Goal: Transaction & Acquisition: Subscribe to service/newsletter

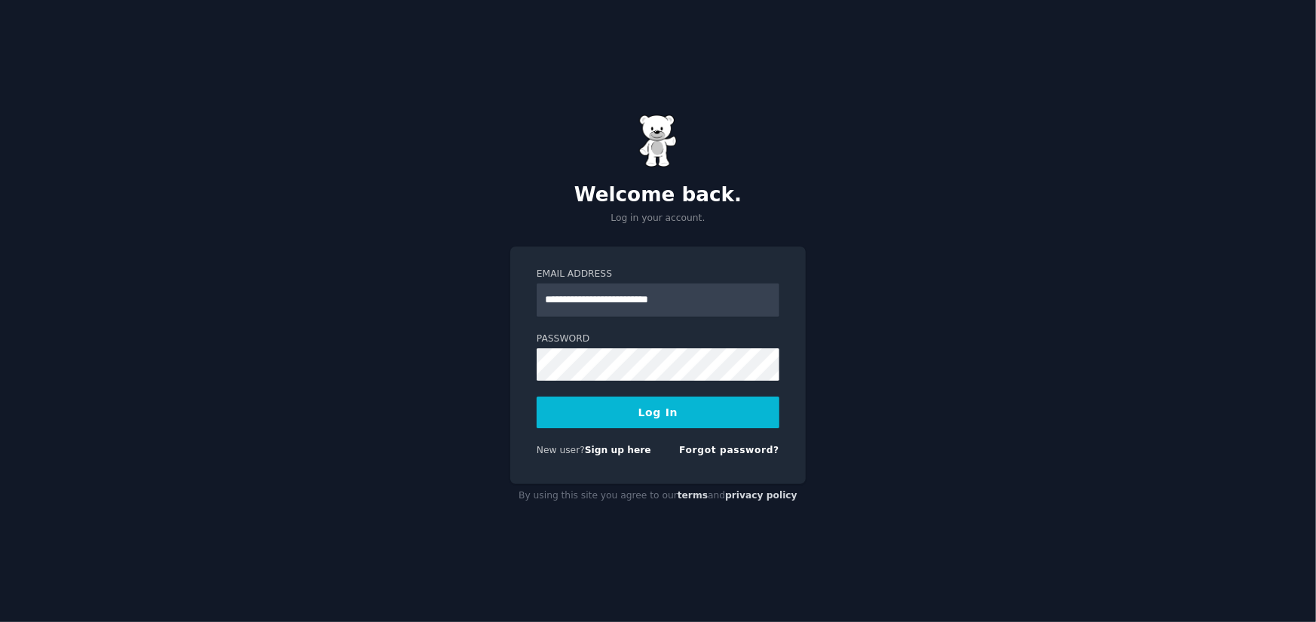
click at [670, 412] on button "Log In" at bounding box center [657, 412] width 243 height 32
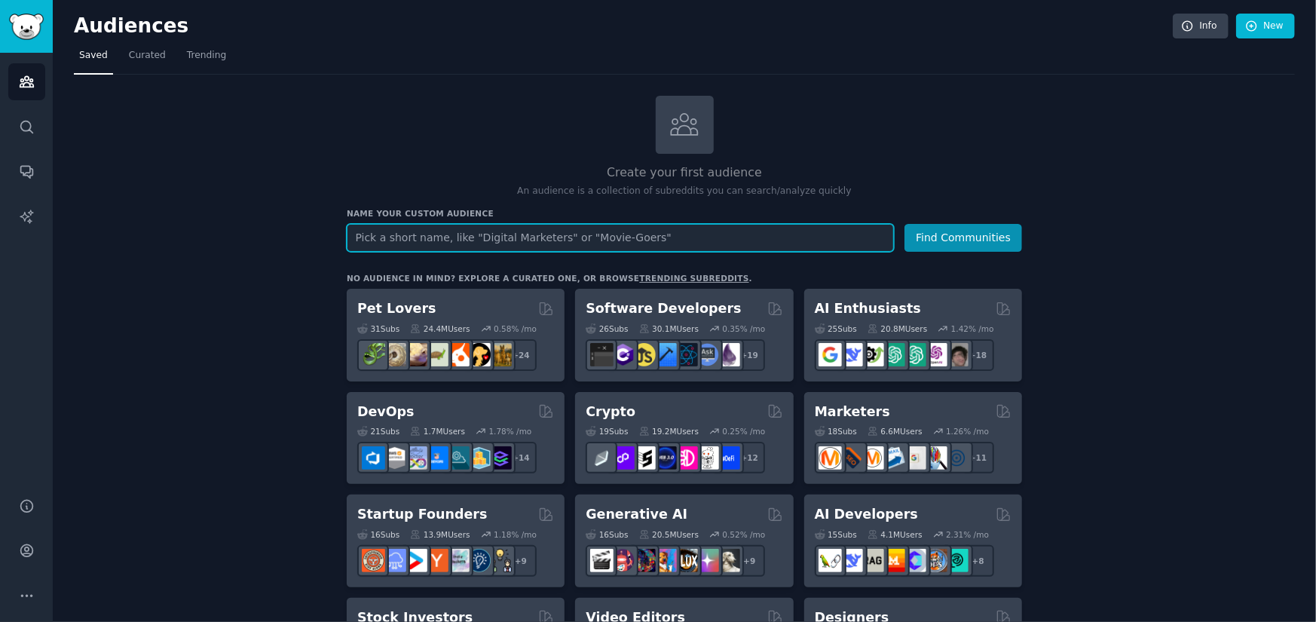
click at [475, 234] on input "text" at bounding box center [620, 238] width 547 height 28
type input "SAAS"
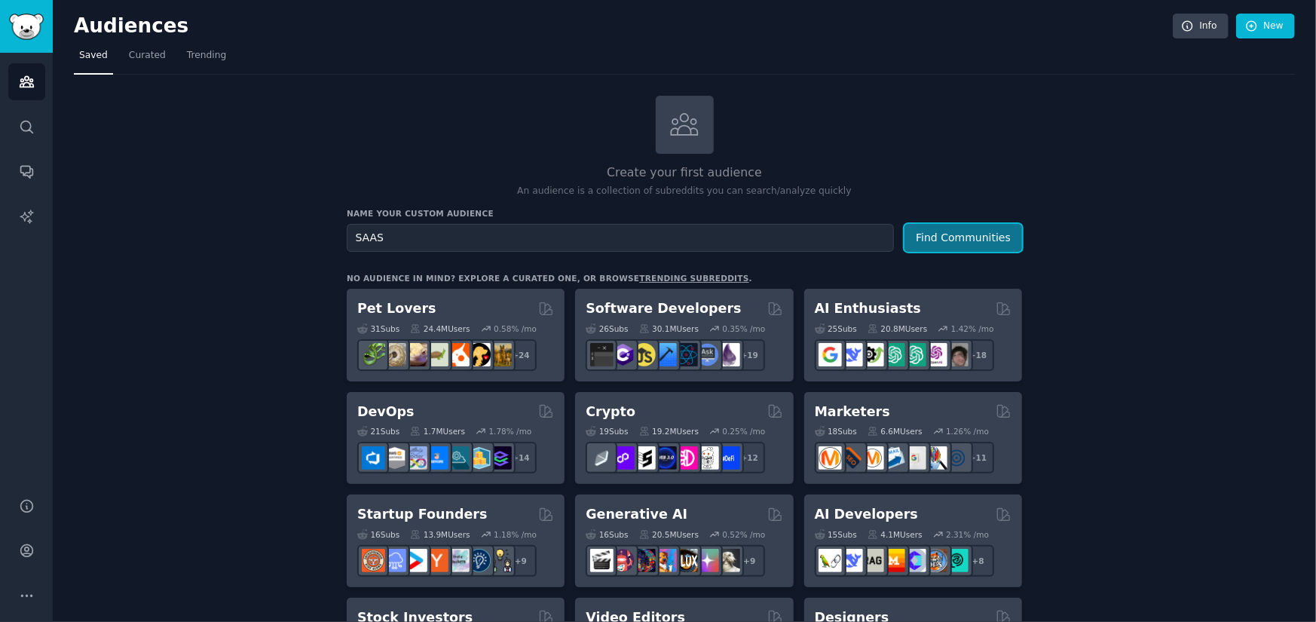
click at [943, 242] on button "Find Communities" at bounding box center [963, 238] width 118 height 28
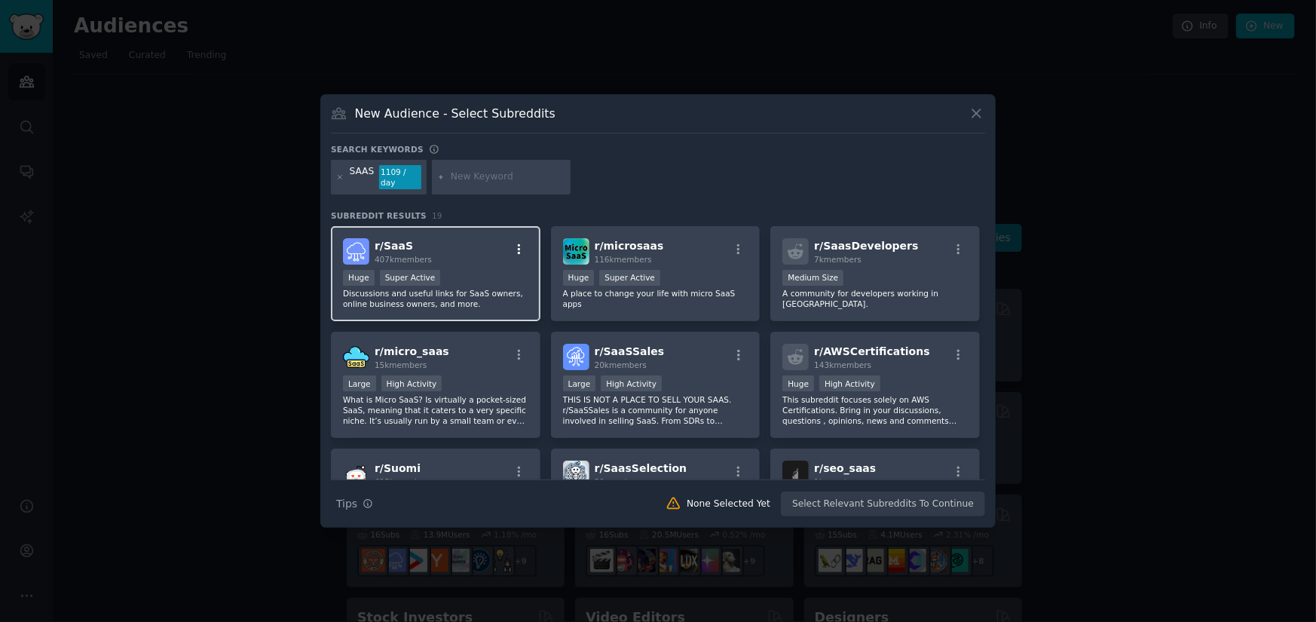
click at [512, 246] on icon "button" at bounding box center [519, 250] width 14 height 14
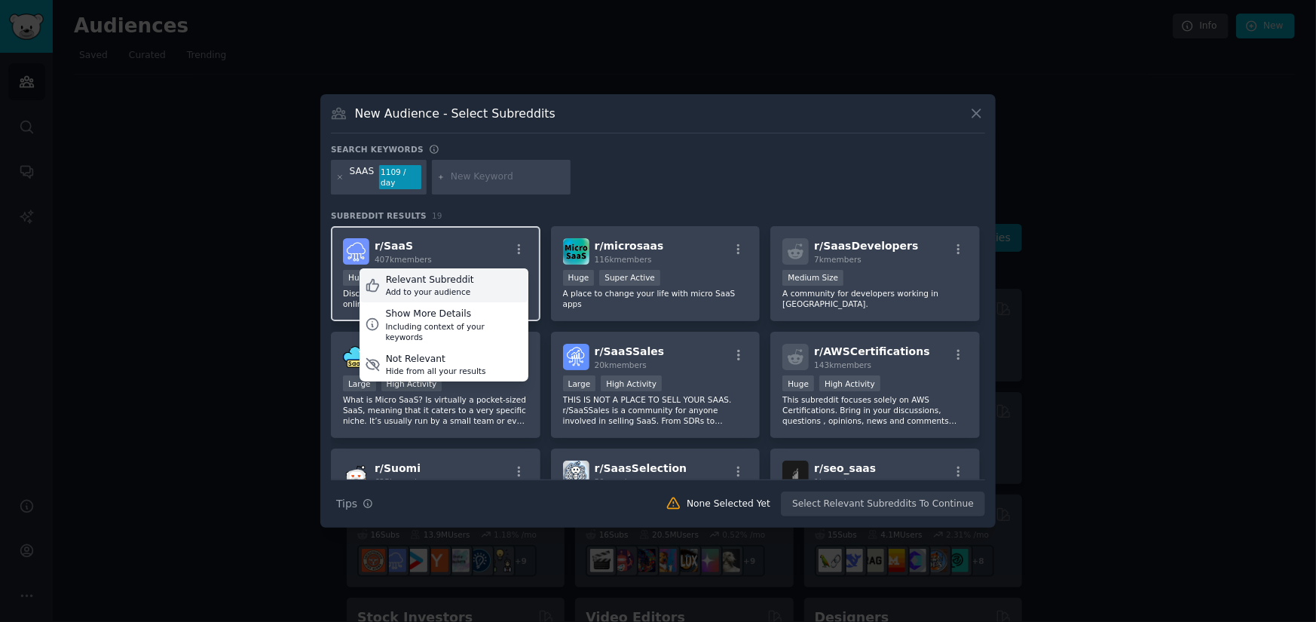
click at [434, 286] on div "Add to your audience" at bounding box center [430, 291] width 88 height 11
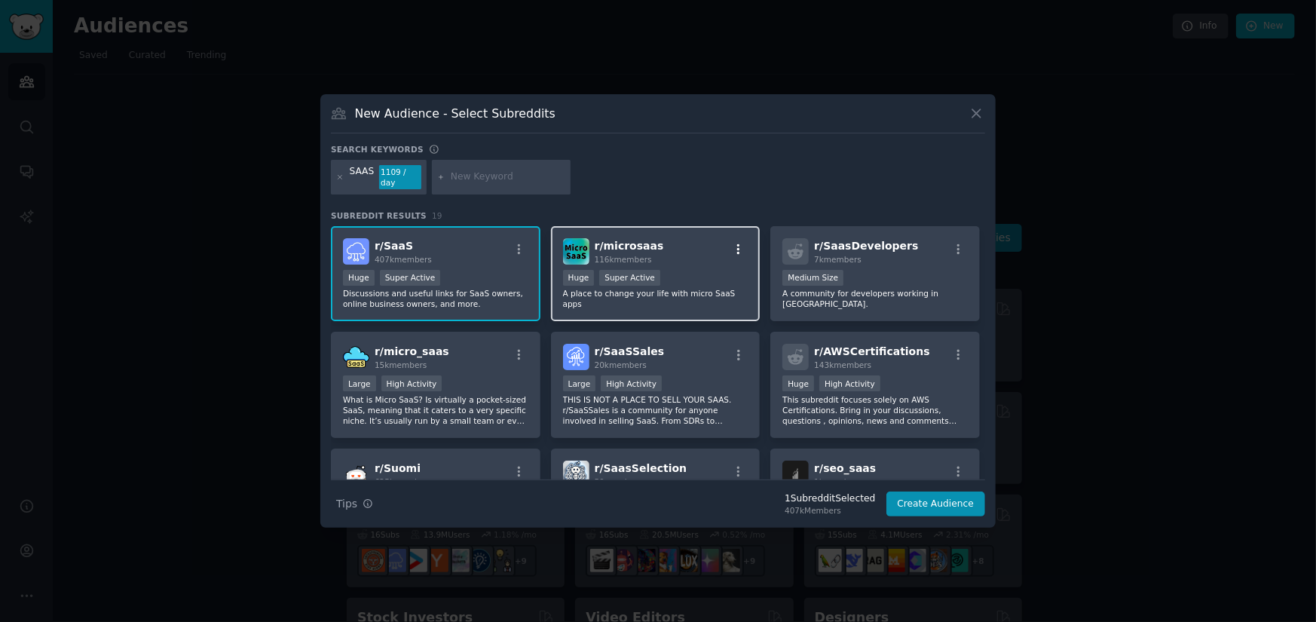
click at [737, 243] on icon "button" at bounding box center [738, 248] width 3 height 11
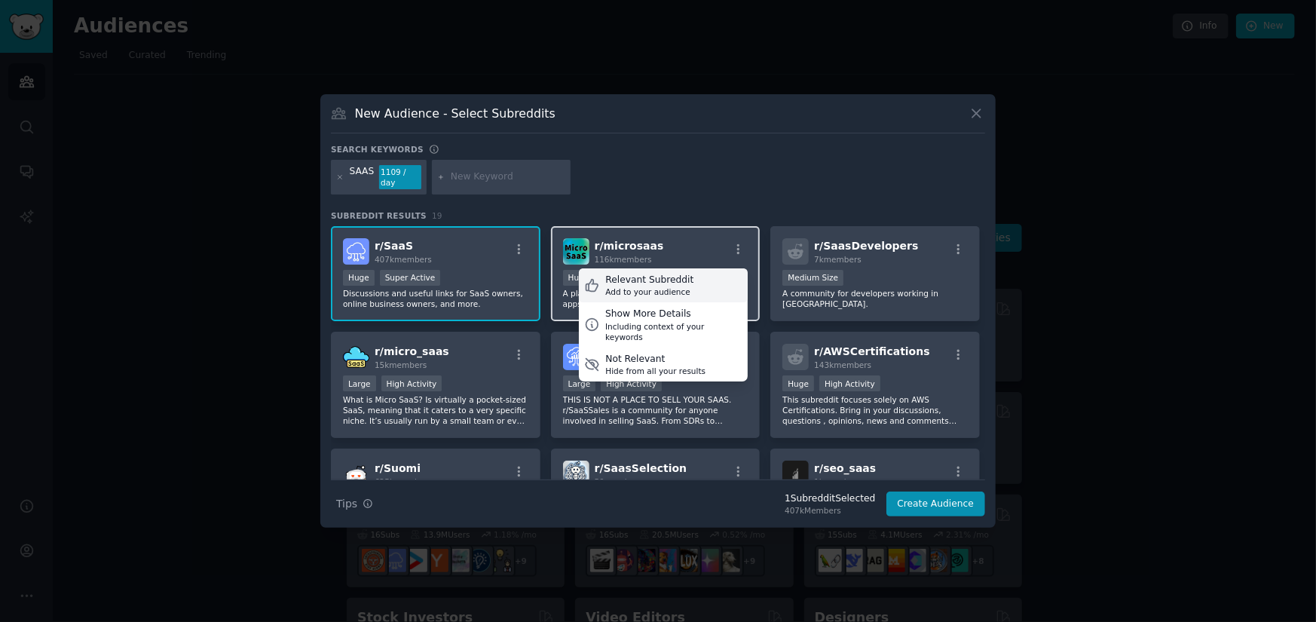
click at [656, 286] on div "Add to your audience" at bounding box center [649, 291] width 88 height 11
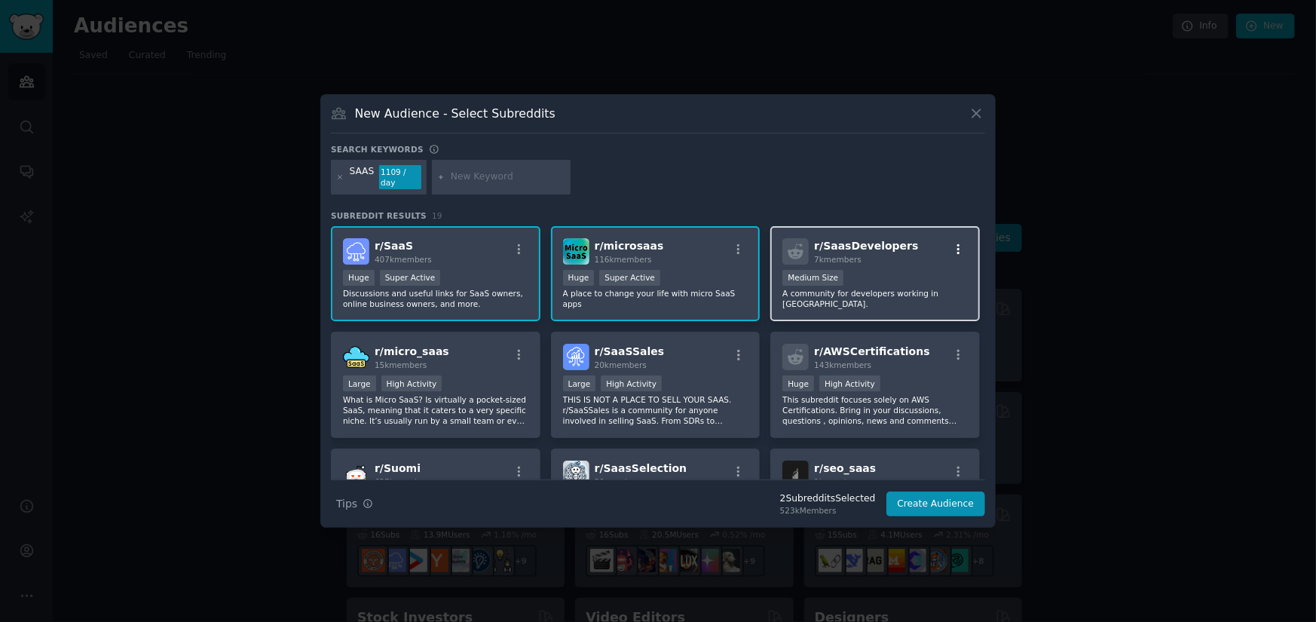
click at [956, 243] on icon "button" at bounding box center [959, 250] width 14 height 14
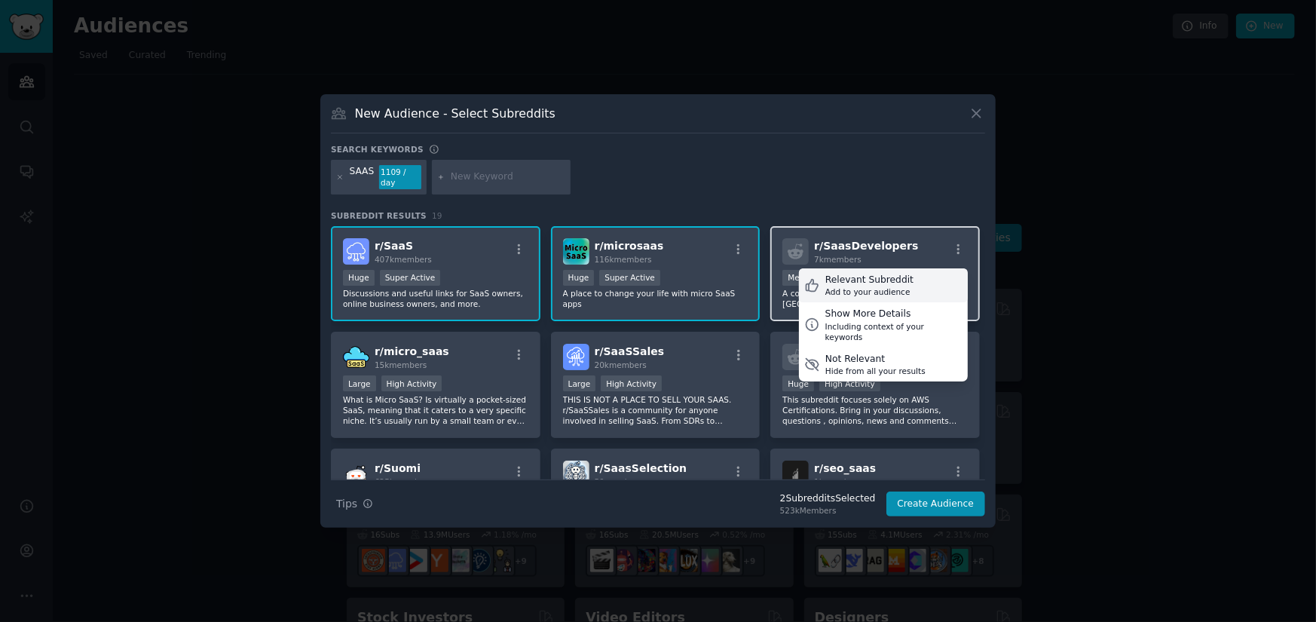
click at [855, 286] on div "Add to your audience" at bounding box center [869, 291] width 88 height 11
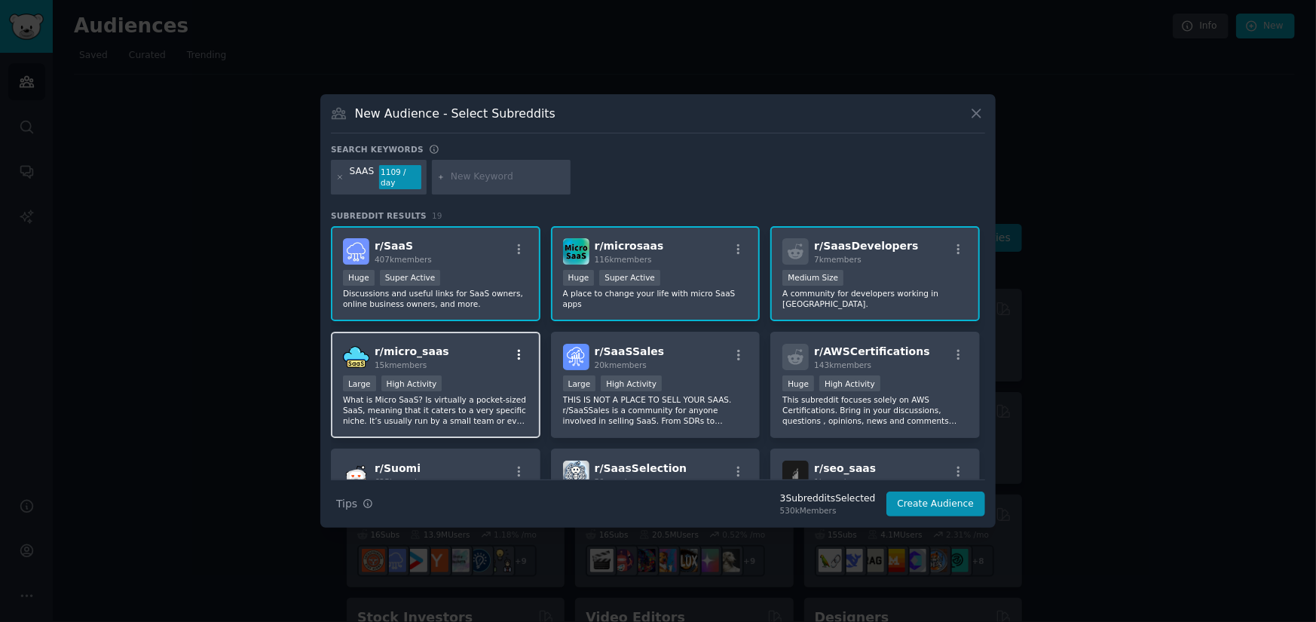
click at [512, 351] on icon "button" at bounding box center [519, 355] width 14 height 14
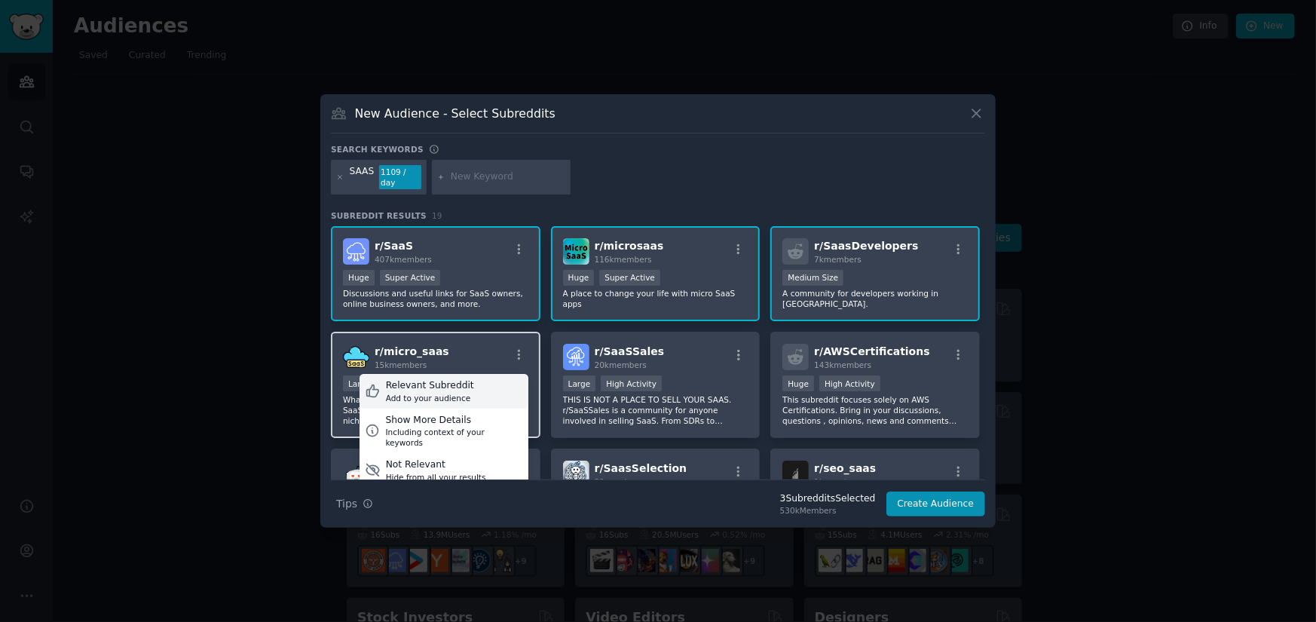
click at [435, 393] on div "Add to your audience" at bounding box center [430, 398] width 88 height 11
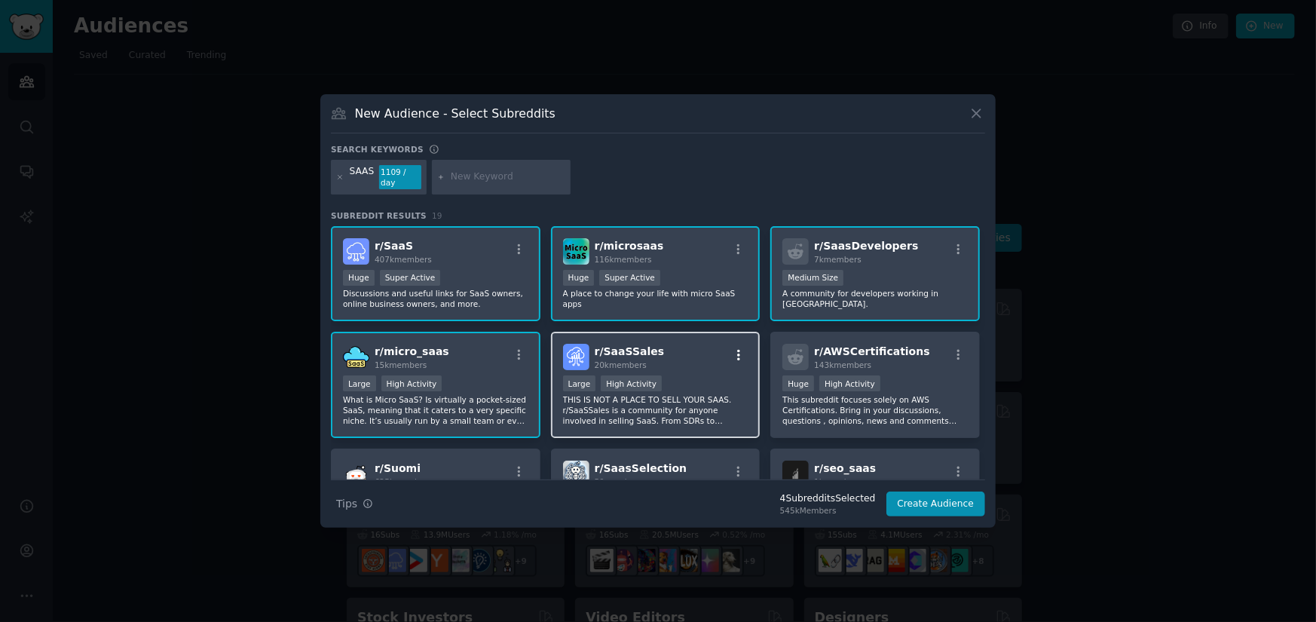
click at [735, 352] on icon "button" at bounding box center [739, 355] width 14 height 14
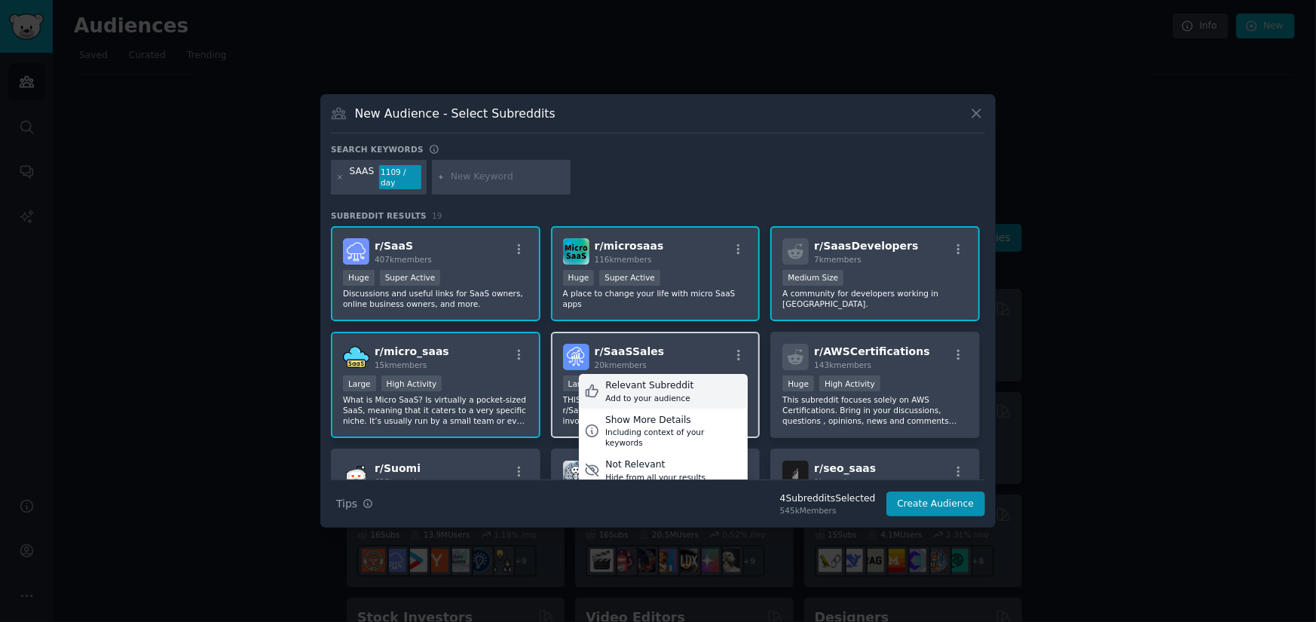
click at [661, 384] on div "Relevant Subreddit" at bounding box center [649, 386] width 88 height 14
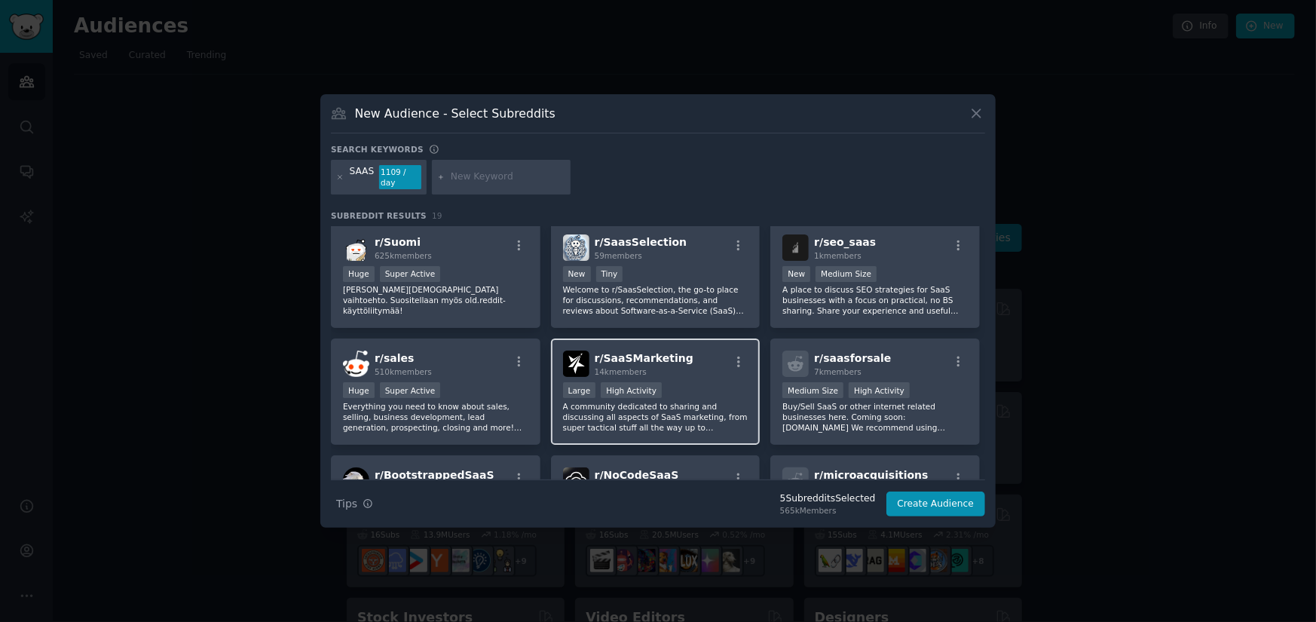
scroll to position [226, 0]
click at [736, 358] on icon "button" at bounding box center [739, 362] width 14 height 14
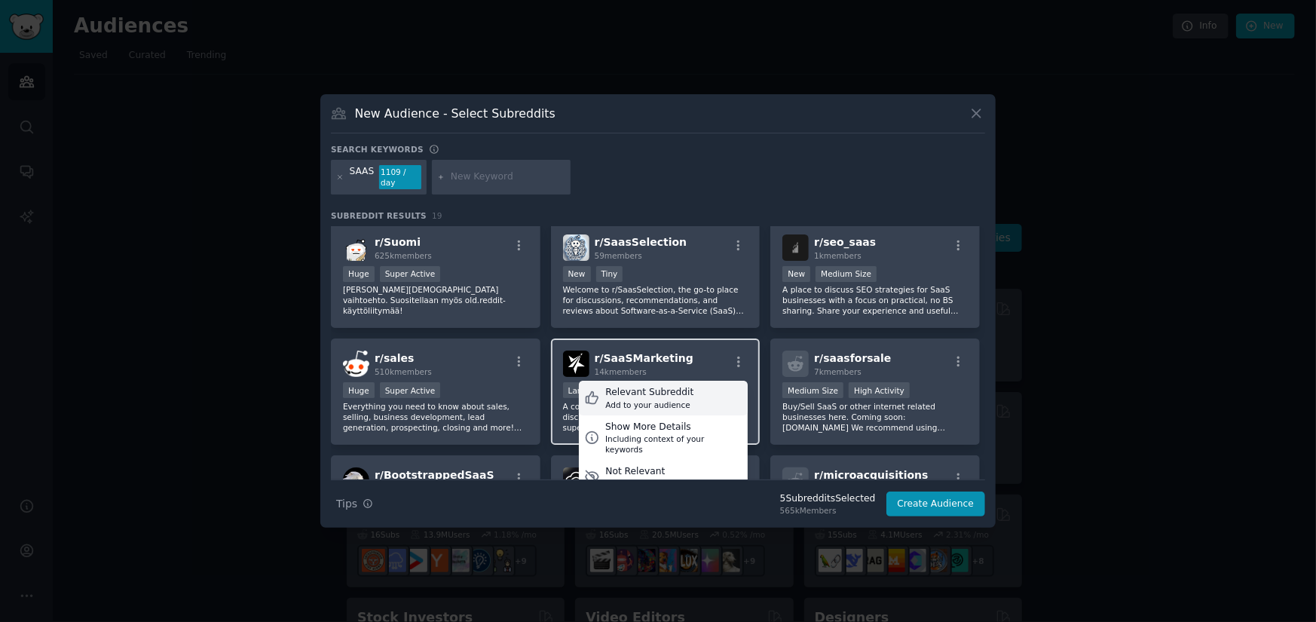
click at [640, 399] on div "Add to your audience" at bounding box center [649, 404] width 88 height 11
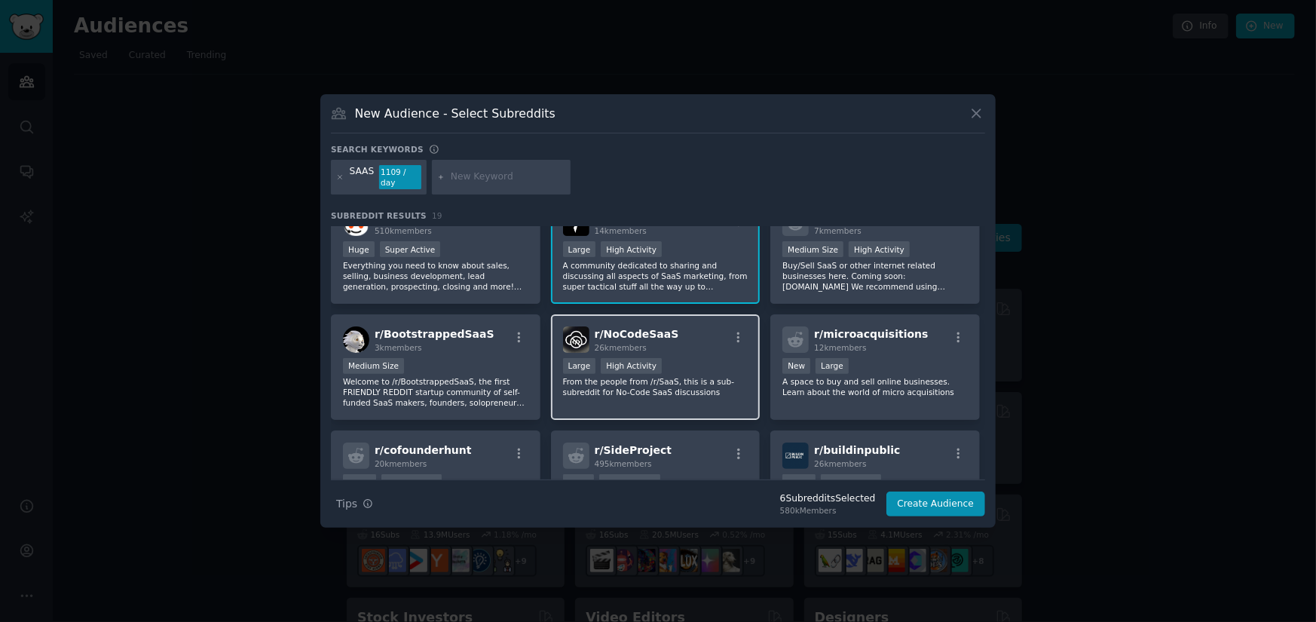
scroll to position [377, 0]
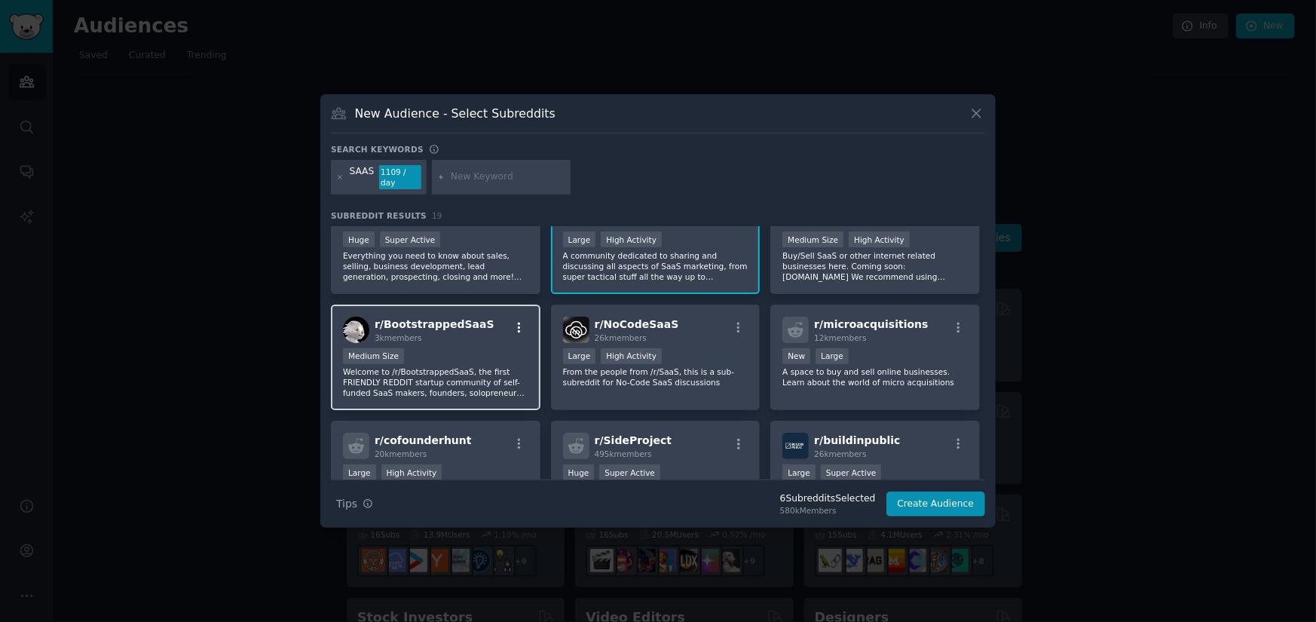
click at [518, 322] on icon "button" at bounding box center [519, 327] width 3 height 11
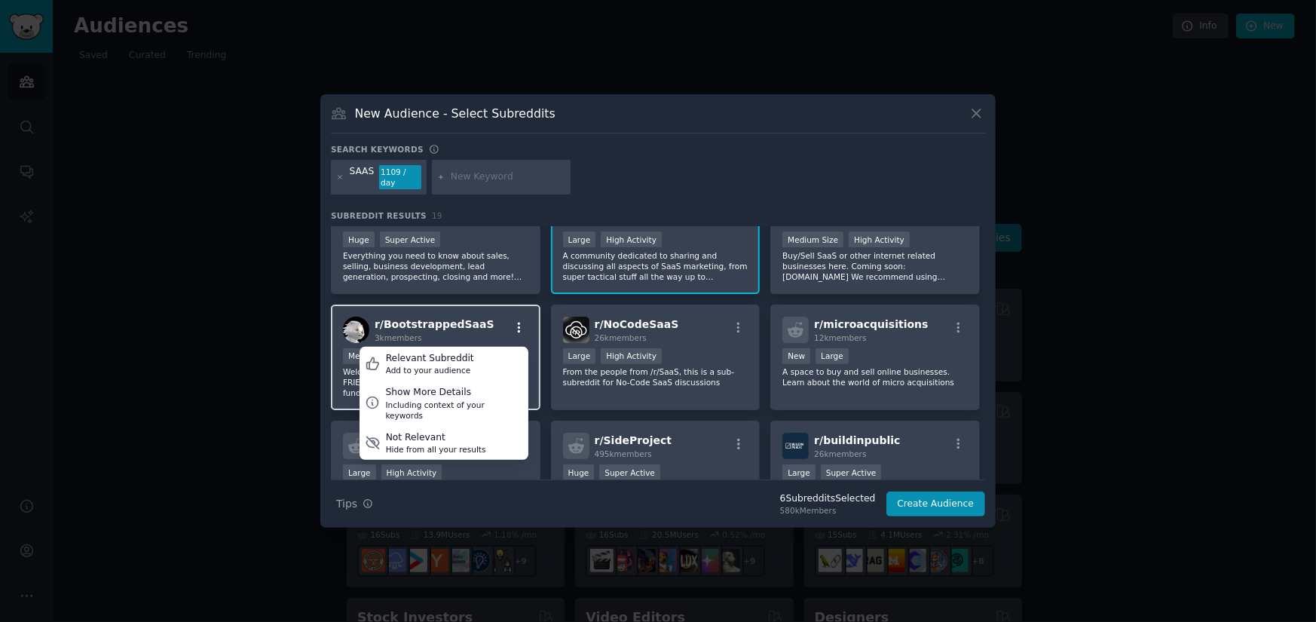
click at [515, 321] on icon "button" at bounding box center [519, 328] width 14 height 14
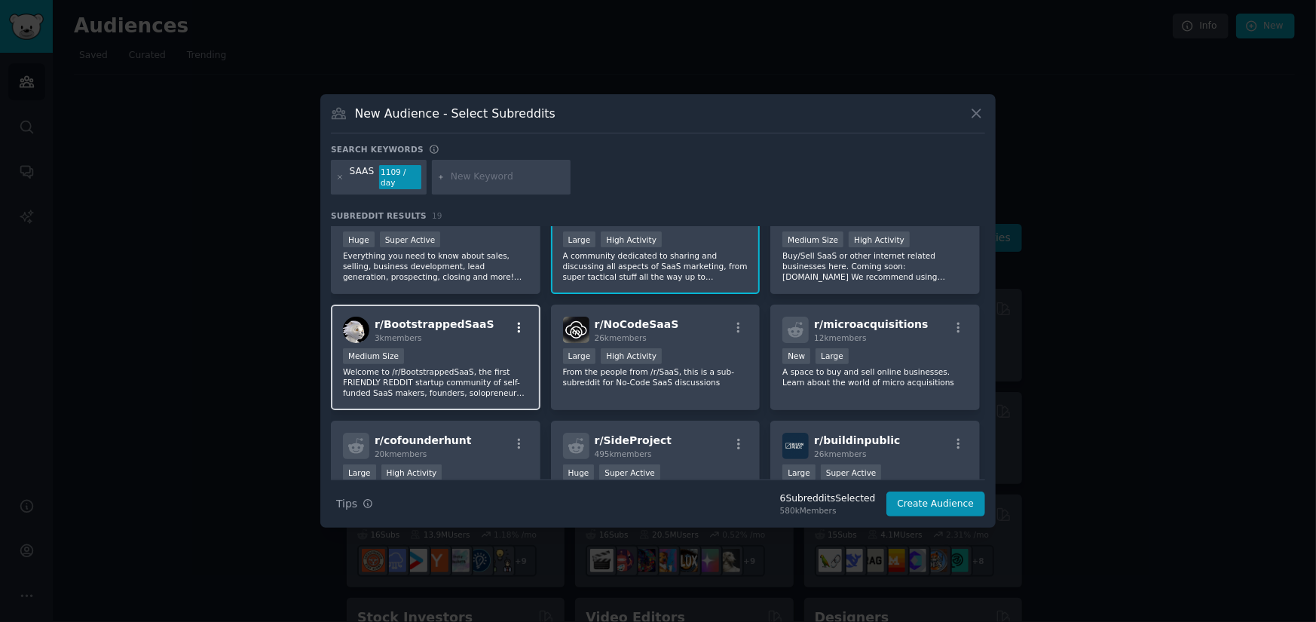
click at [515, 323] on icon "button" at bounding box center [519, 328] width 14 height 14
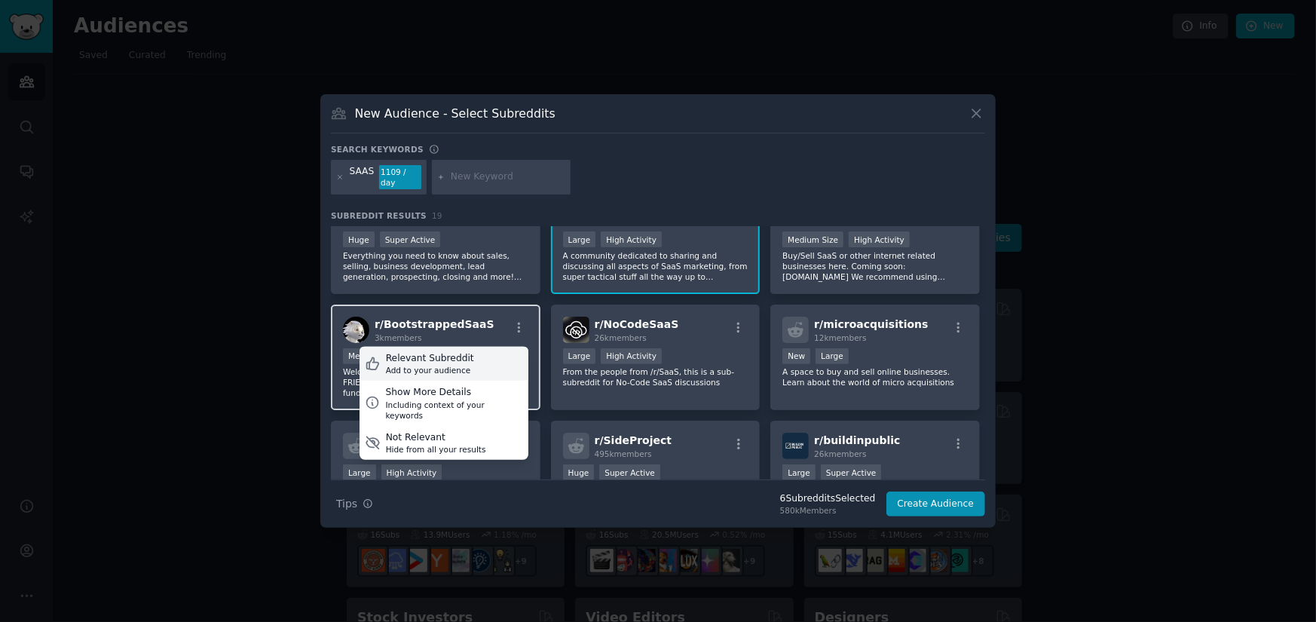
click at [460, 365] on div "Add to your audience" at bounding box center [430, 370] width 88 height 11
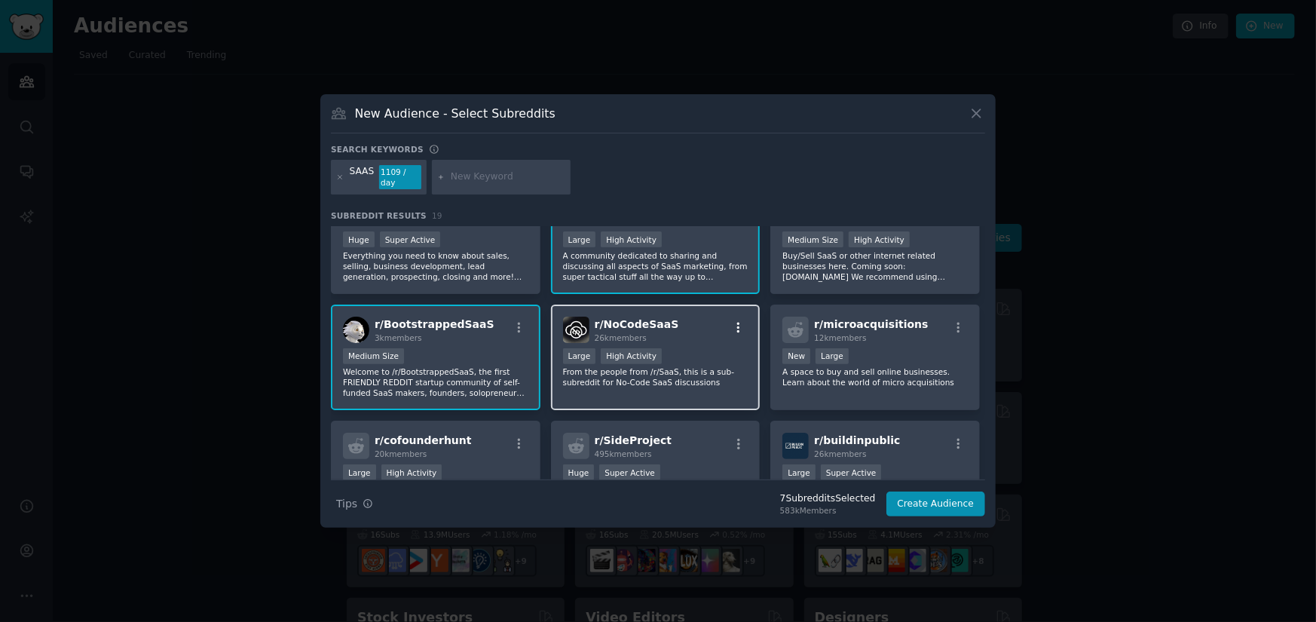
click at [738, 321] on icon "button" at bounding box center [739, 328] width 14 height 14
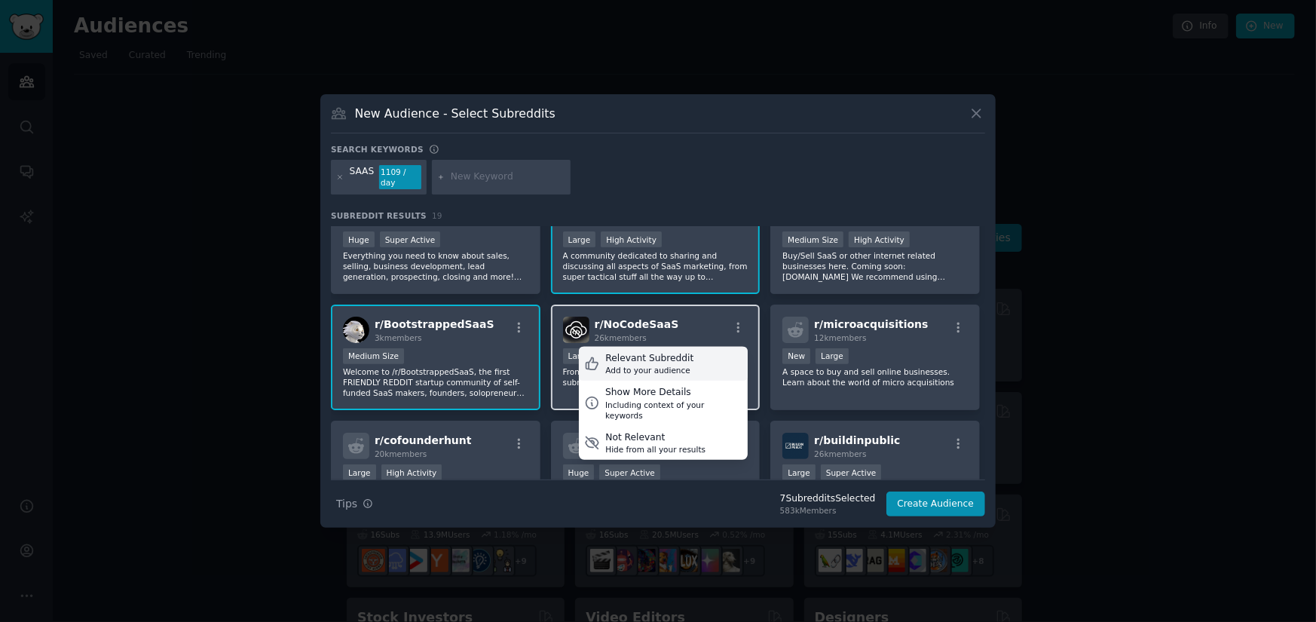
click at [654, 365] on div "Add to your audience" at bounding box center [649, 370] width 88 height 11
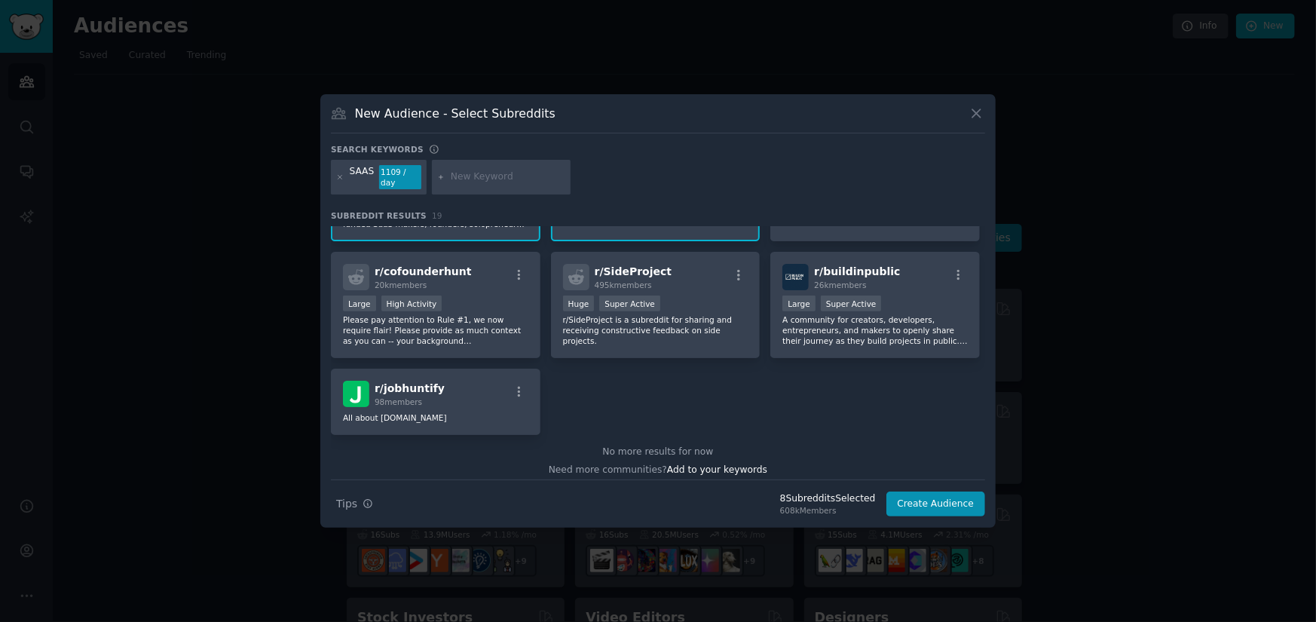
scroll to position [551, 0]
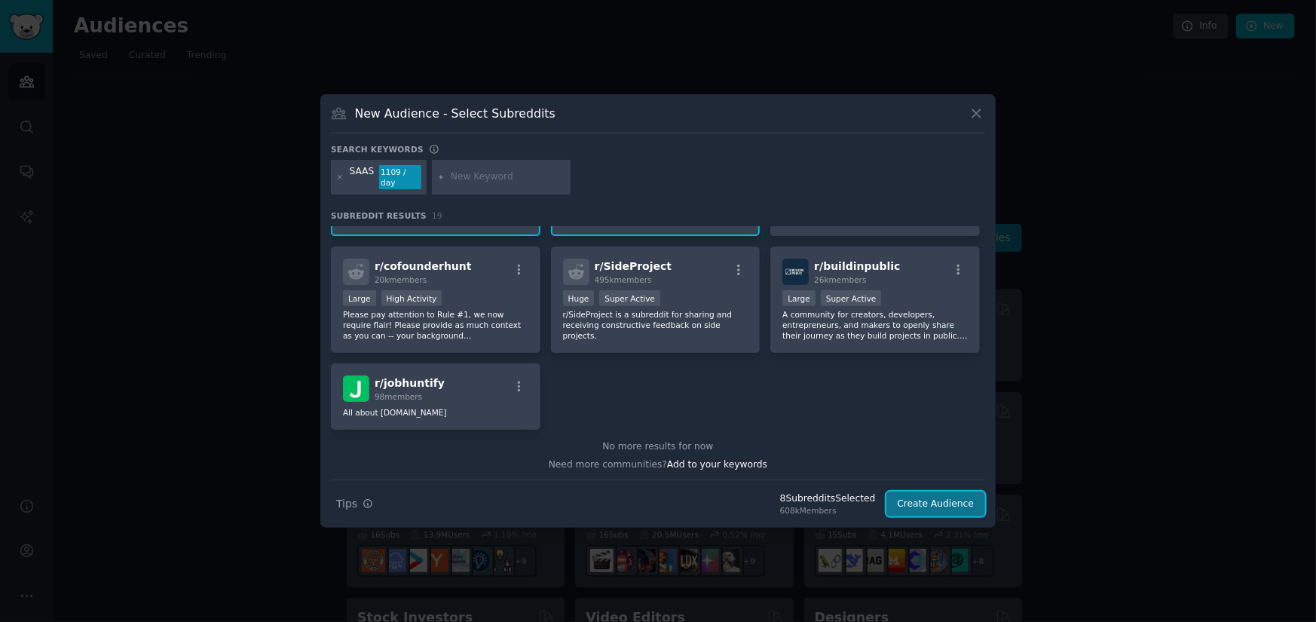
click at [933, 497] on button "Create Audience" at bounding box center [935, 504] width 99 height 26
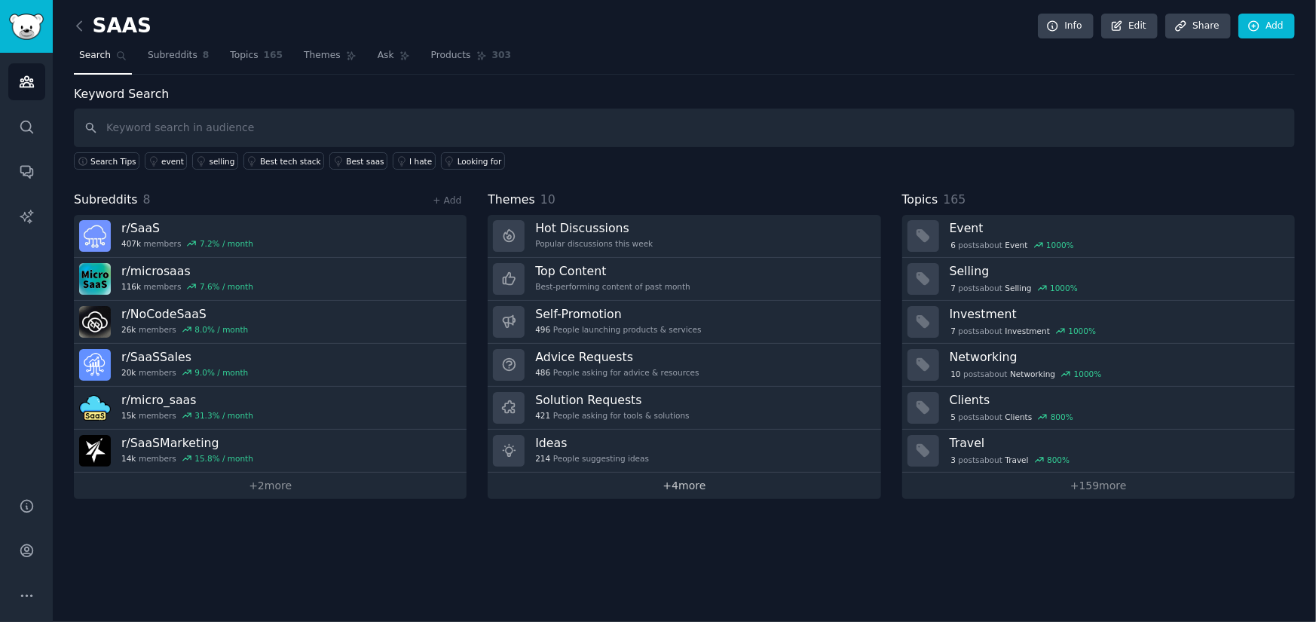
click at [681, 487] on link "+ 4 more" at bounding box center [683, 485] width 393 height 26
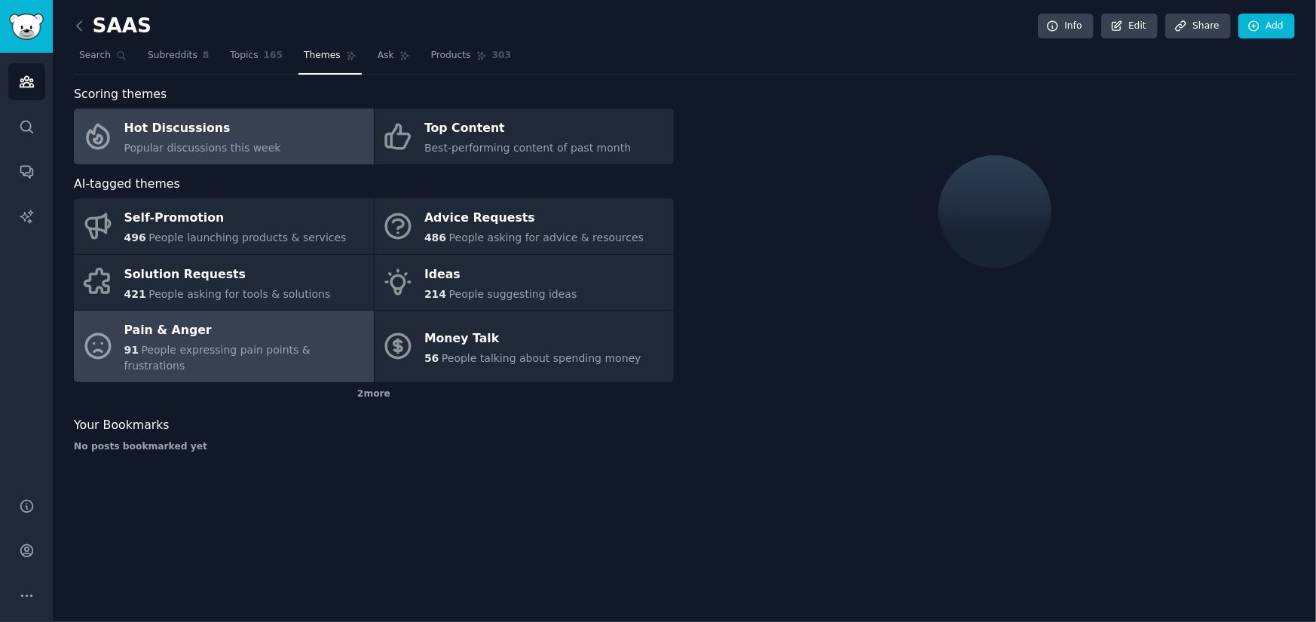
click at [234, 336] on div "Pain & Anger" at bounding box center [245, 331] width 242 height 24
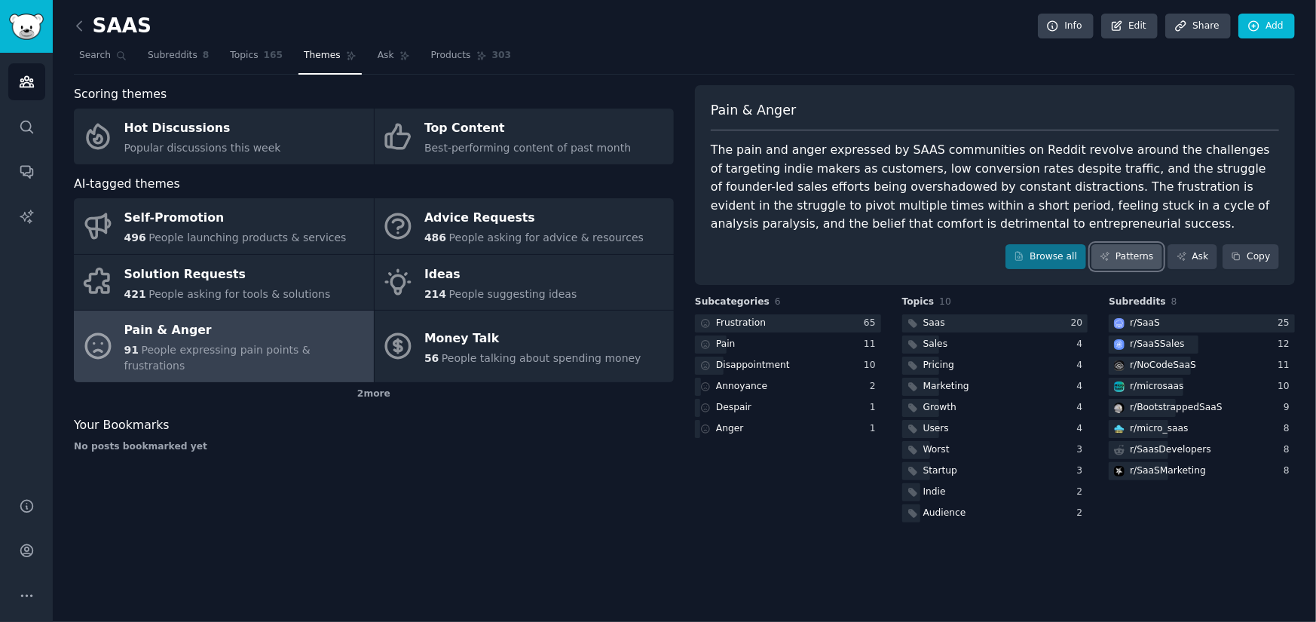
click at [1136, 259] on link "Patterns" at bounding box center [1126, 257] width 71 height 26
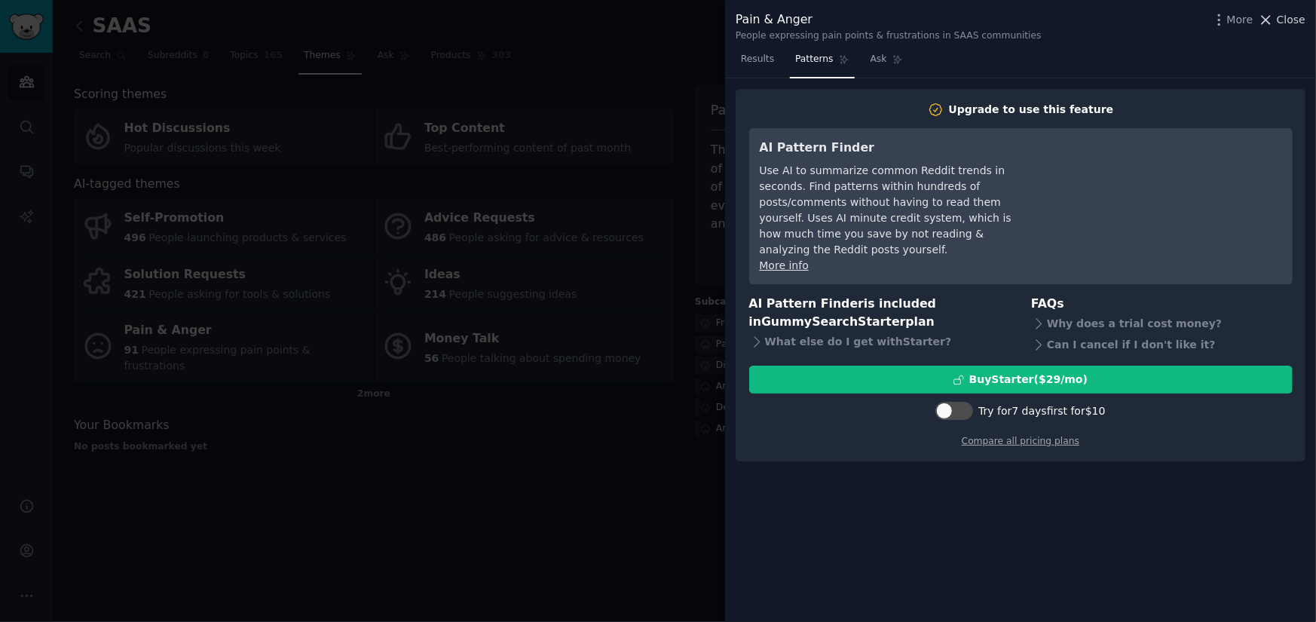
click at [1286, 14] on span "Close" at bounding box center [1290, 20] width 29 height 16
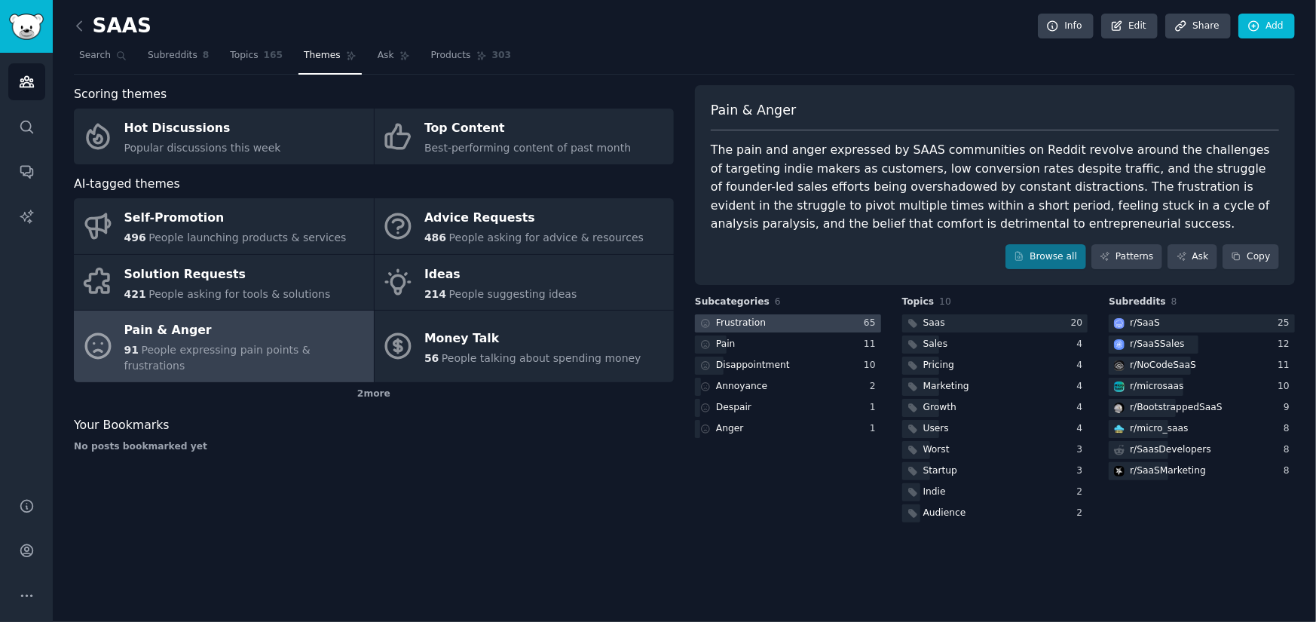
click at [772, 321] on div at bounding box center [788, 323] width 186 height 19
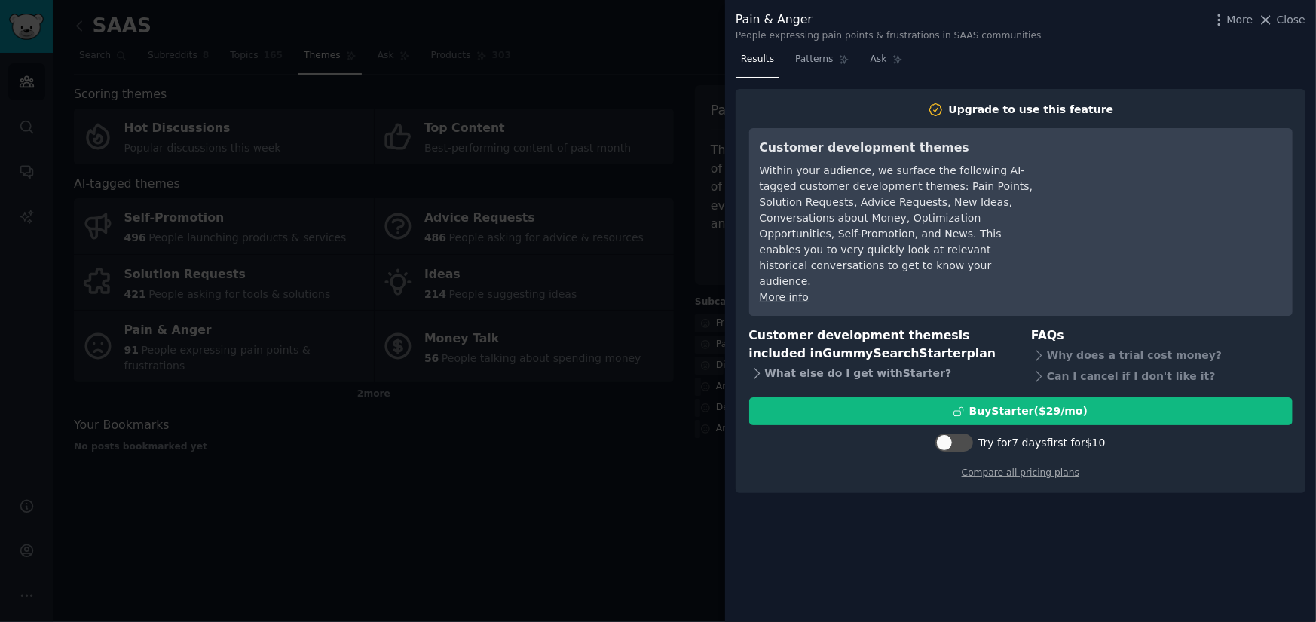
click at [851, 363] on div "What else do I get with Starter ?" at bounding box center [879, 373] width 261 height 21
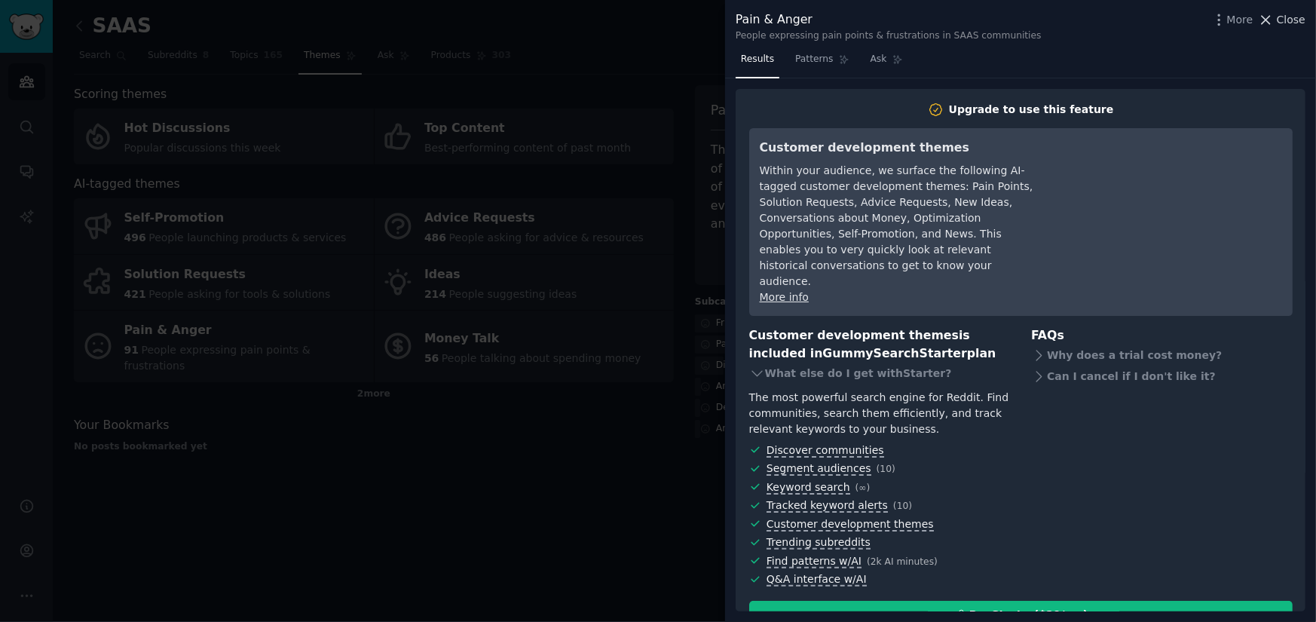
click at [1279, 22] on span "Close" at bounding box center [1290, 20] width 29 height 16
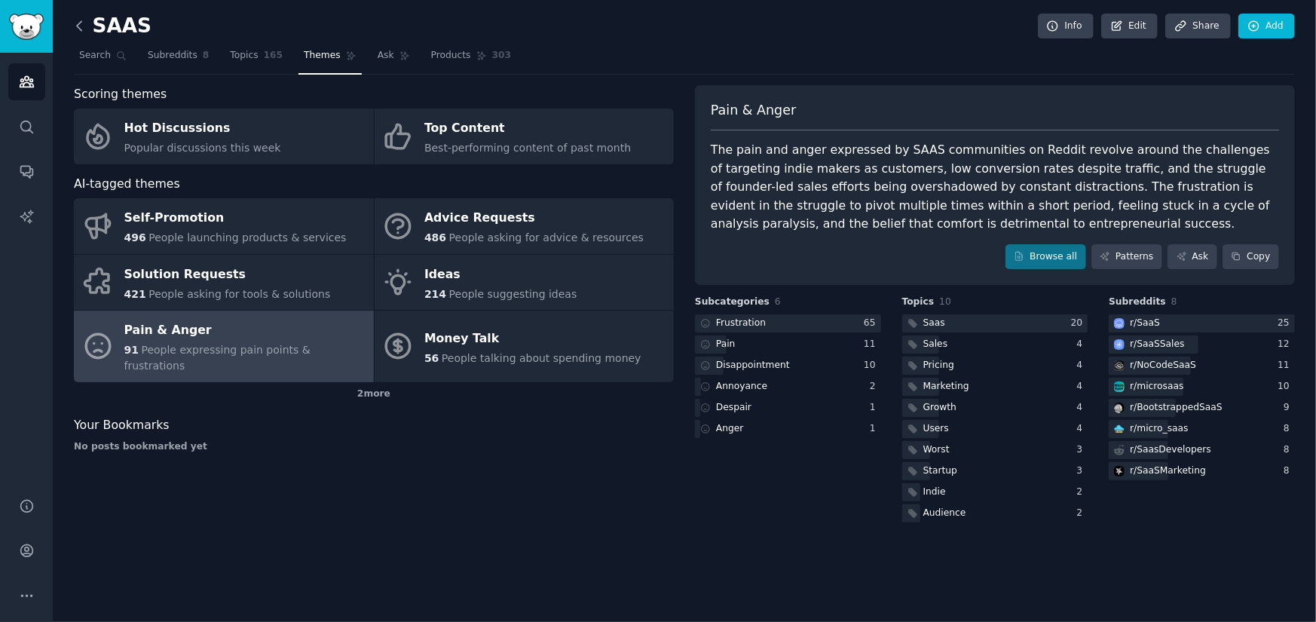
click at [81, 21] on icon at bounding box center [79, 25] width 5 height 9
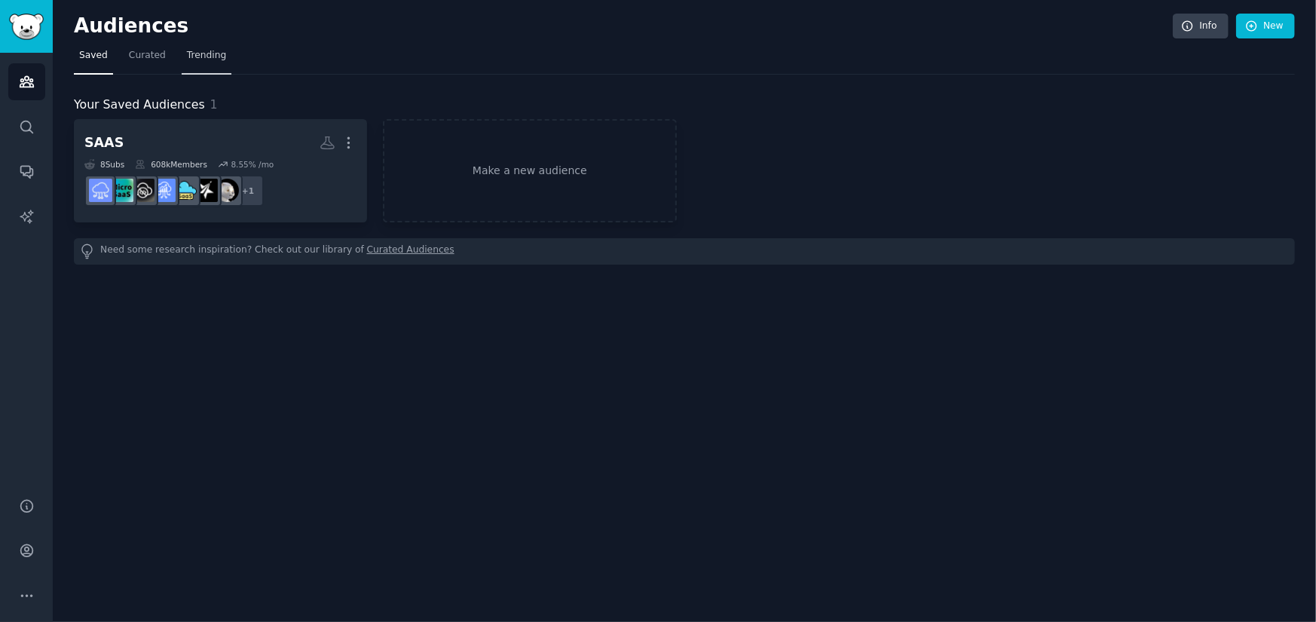
click at [200, 60] on span "Trending" at bounding box center [206, 56] width 39 height 14
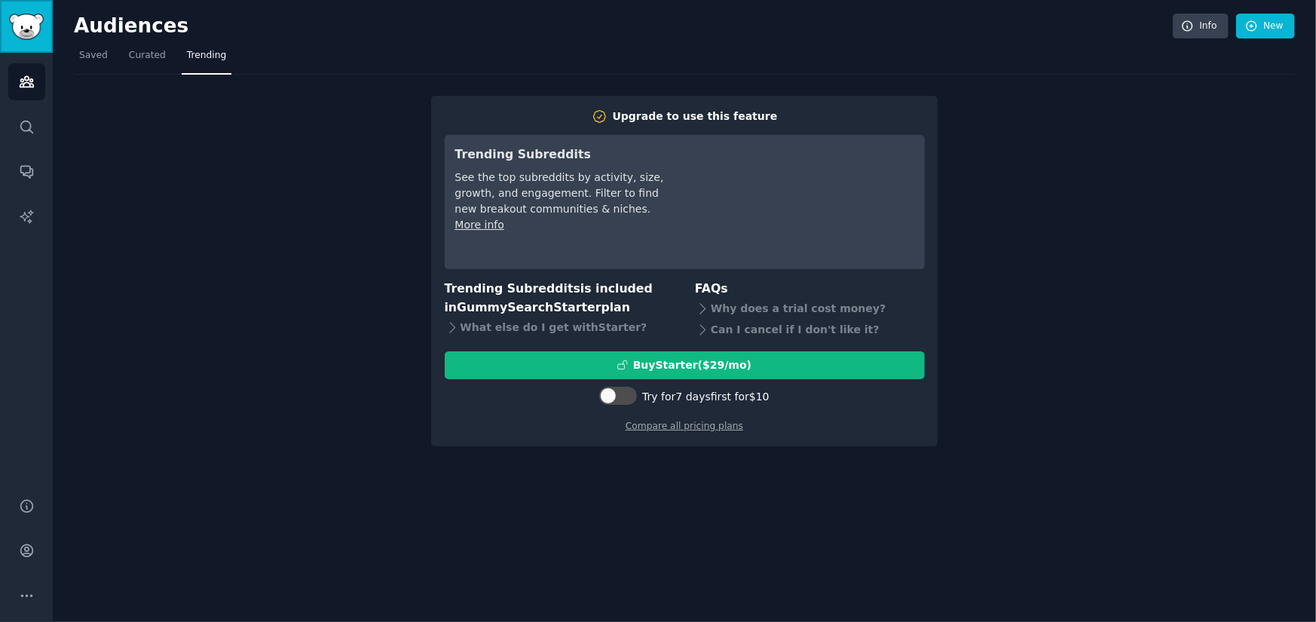
click at [22, 26] on img "Sidebar" at bounding box center [26, 27] width 35 height 26
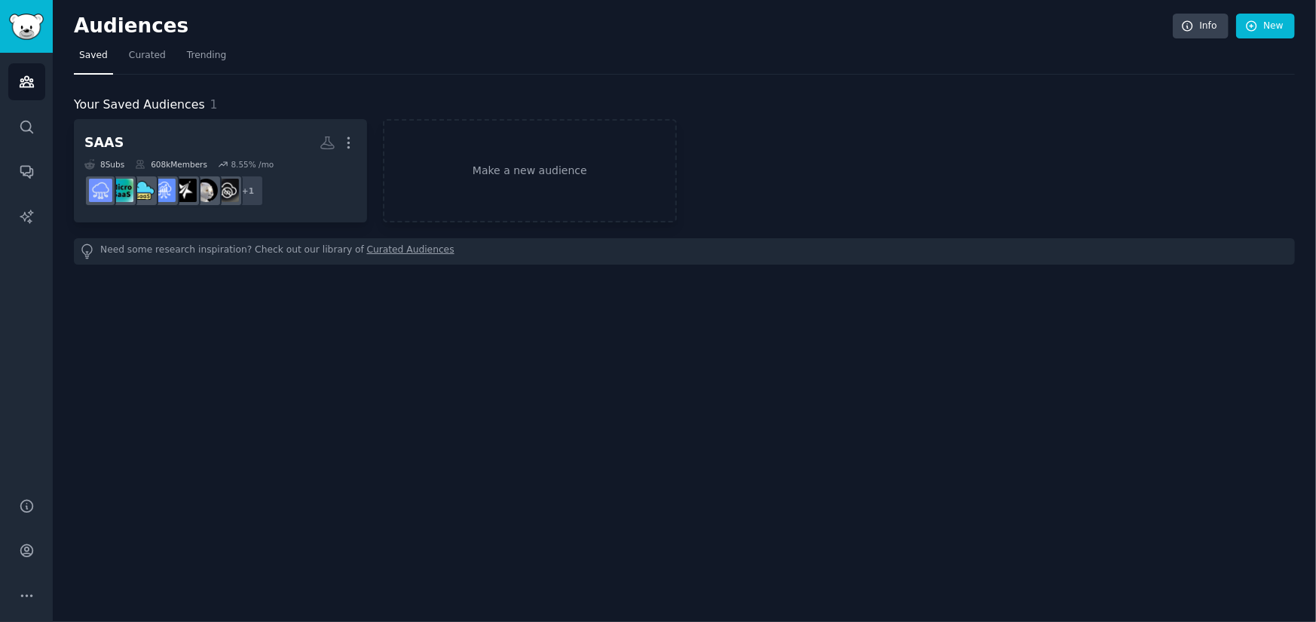
click at [112, 37] on h2 "Audiences" at bounding box center [623, 26] width 1099 height 24
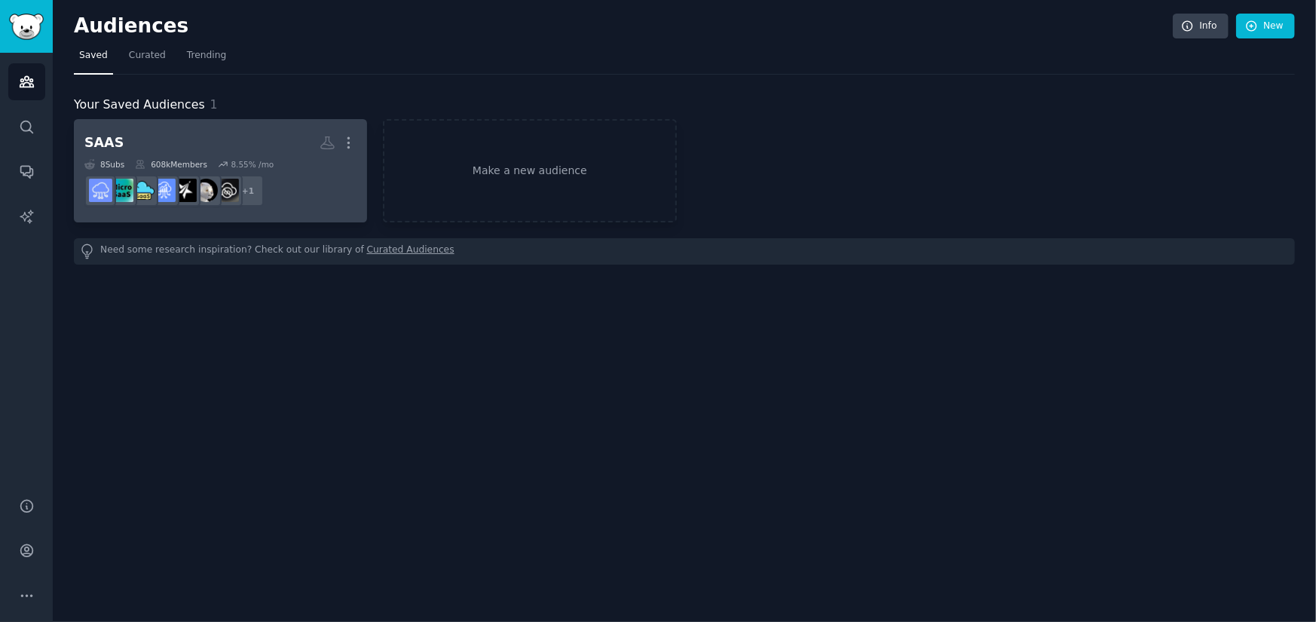
click at [188, 136] on h2 "SAAS More" at bounding box center [220, 143] width 272 height 26
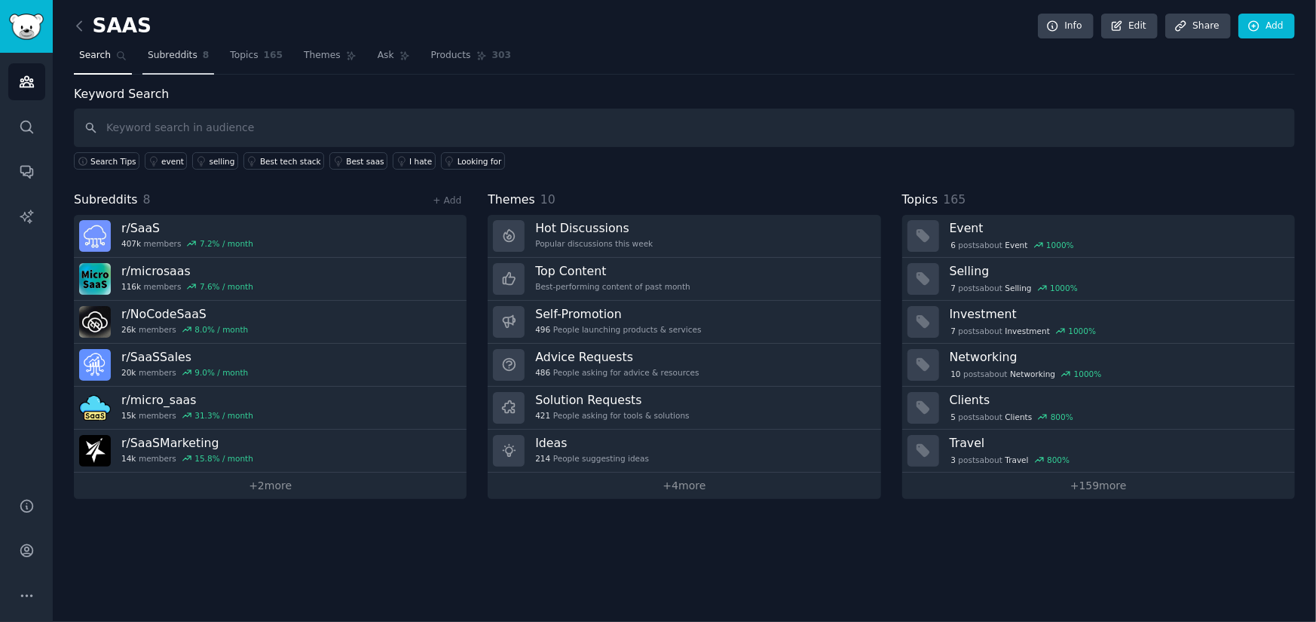
click at [173, 60] on span "Subreddits" at bounding box center [173, 56] width 50 height 14
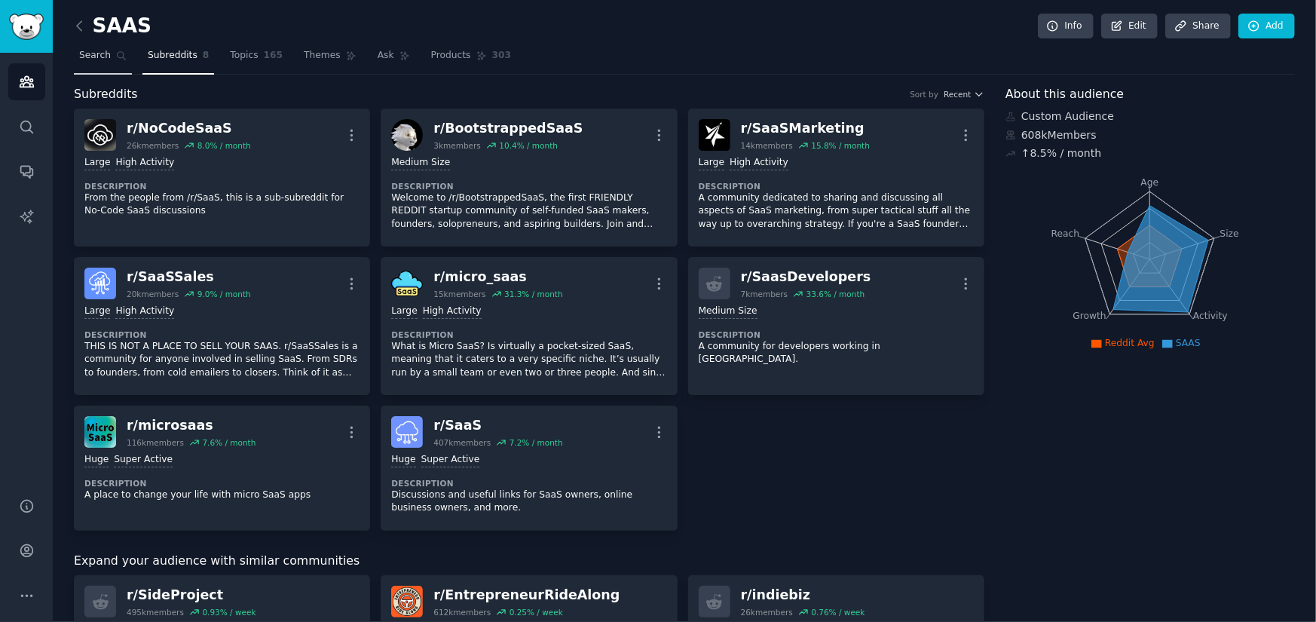
click at [102, 57] on span "Search" at bounding box center [95, 56] width 32 height 14
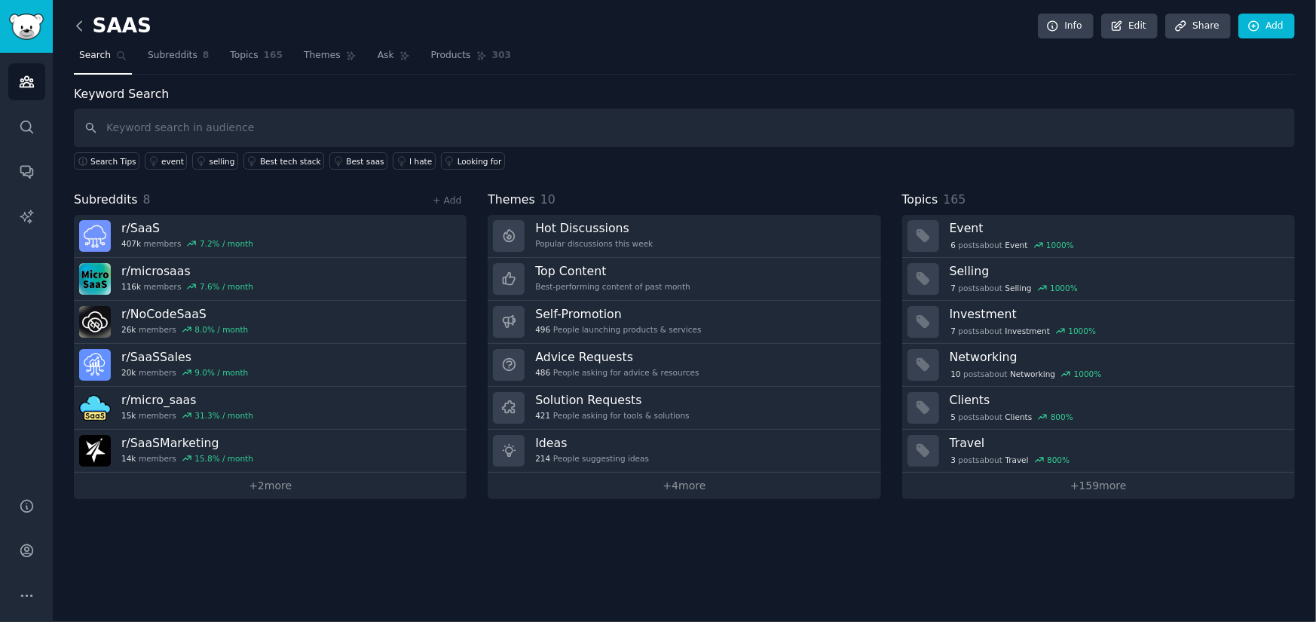
click at [81, 24] on icon at bounding box center [80, 26] width 16 height 16
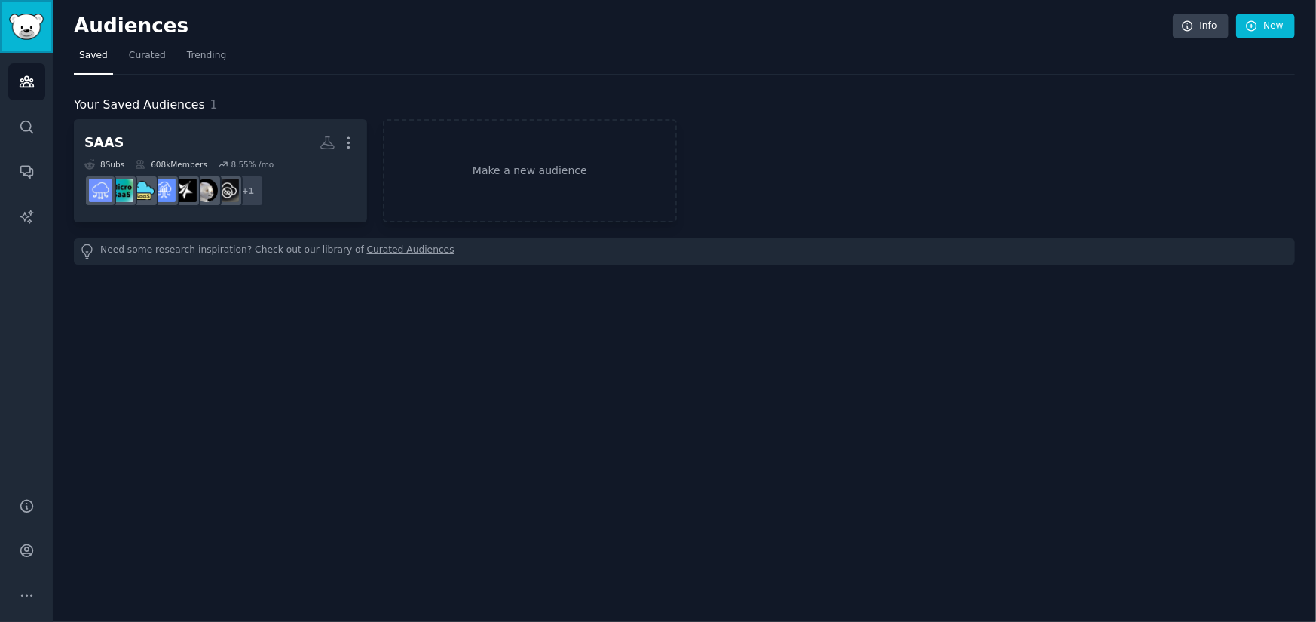
click at [27, 31] on img "Sidebar" at bounding box center [26, 27] width 35 height 26
click at [145, 57] on span "Curated" at bounding box center [147, 56] width 37 height 14
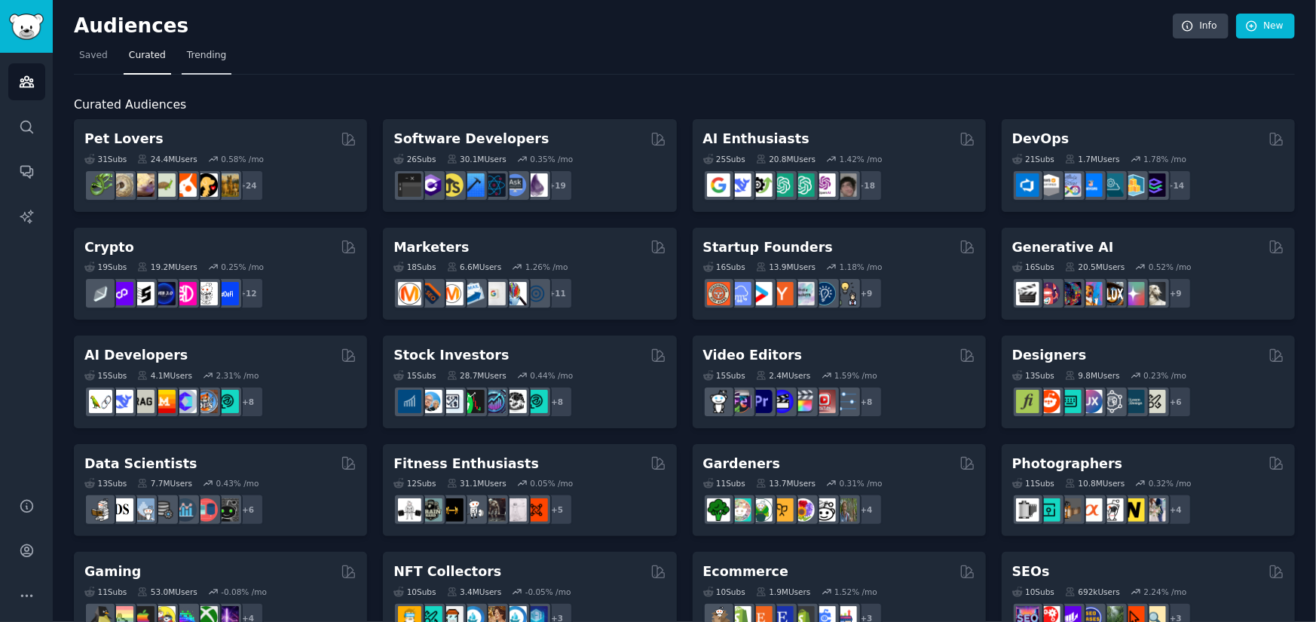
click at [187, 55] on span "Trending" at bounding box center [206, 56] width 39 height 14
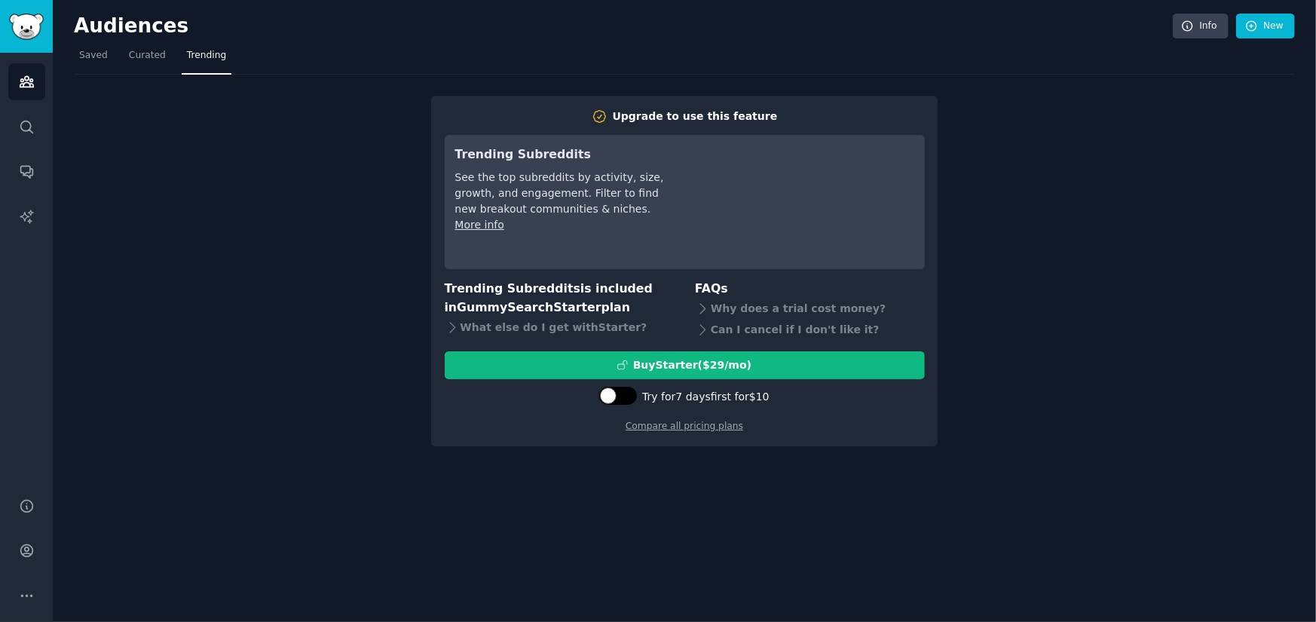
click at [616, 395] on div at bounding box center [608, 395] width 17 height 17
checkbox input "true"
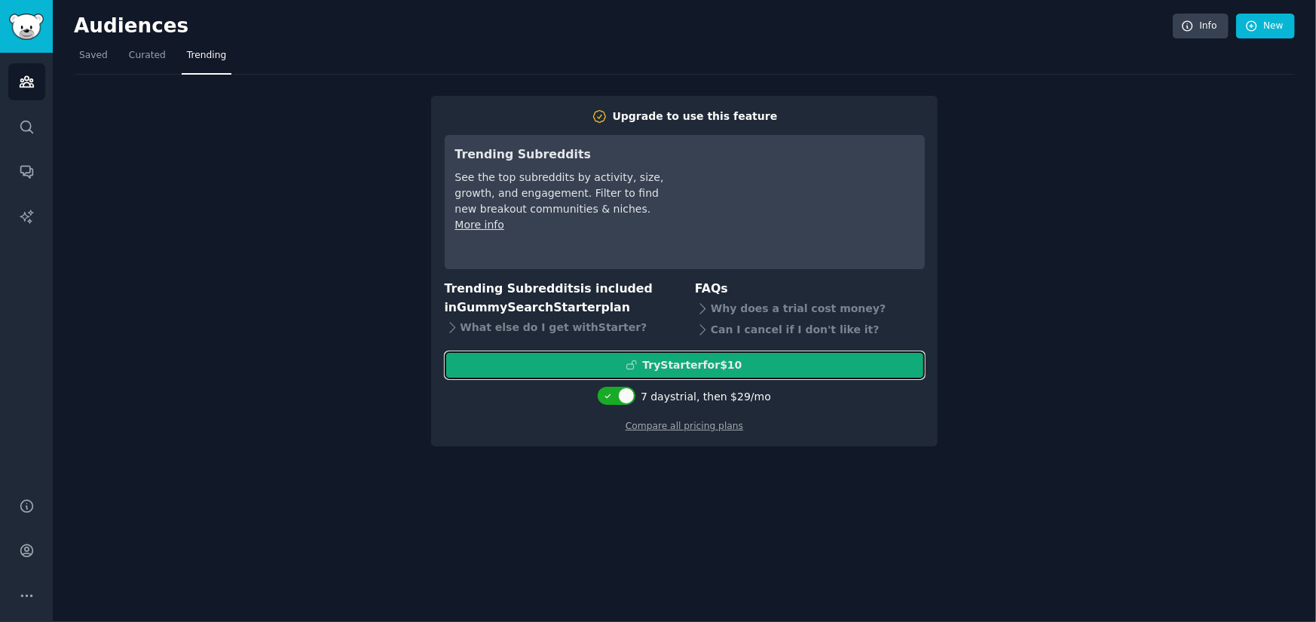
click at [741, 360] on div "Try Starter for $10" at bounding box center [684, 365] width 478 height 16
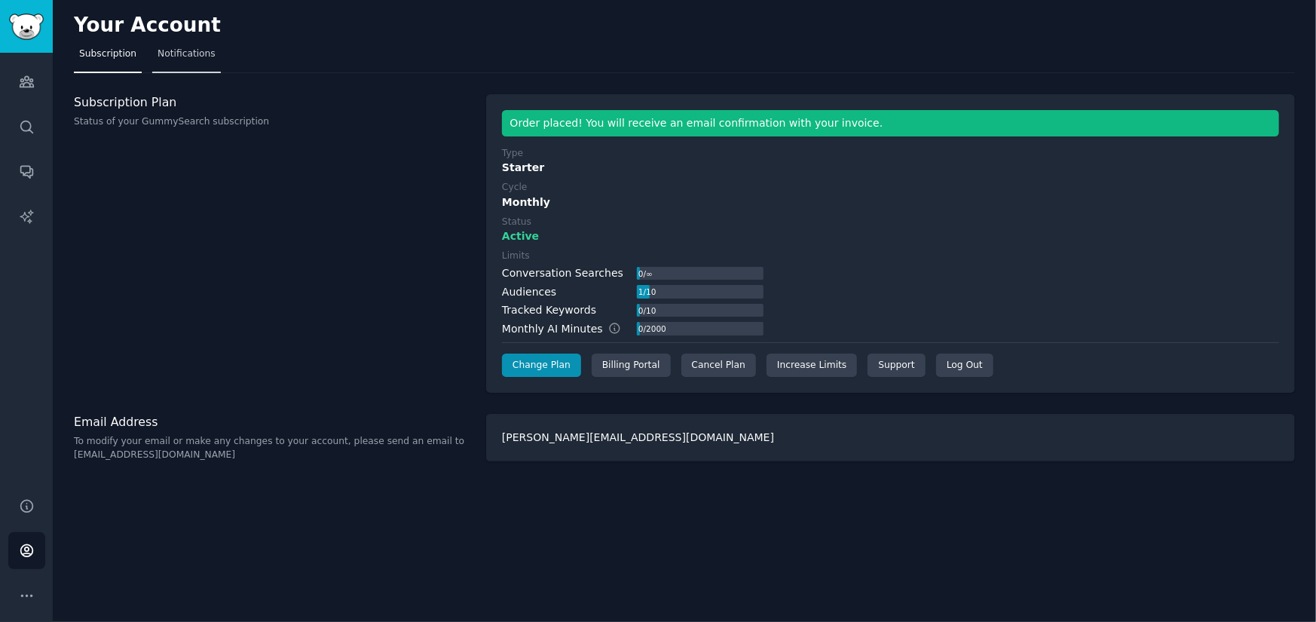
click at [176, 57] on span "Notifications" at bounding box center [186, 54] width 58 height 14
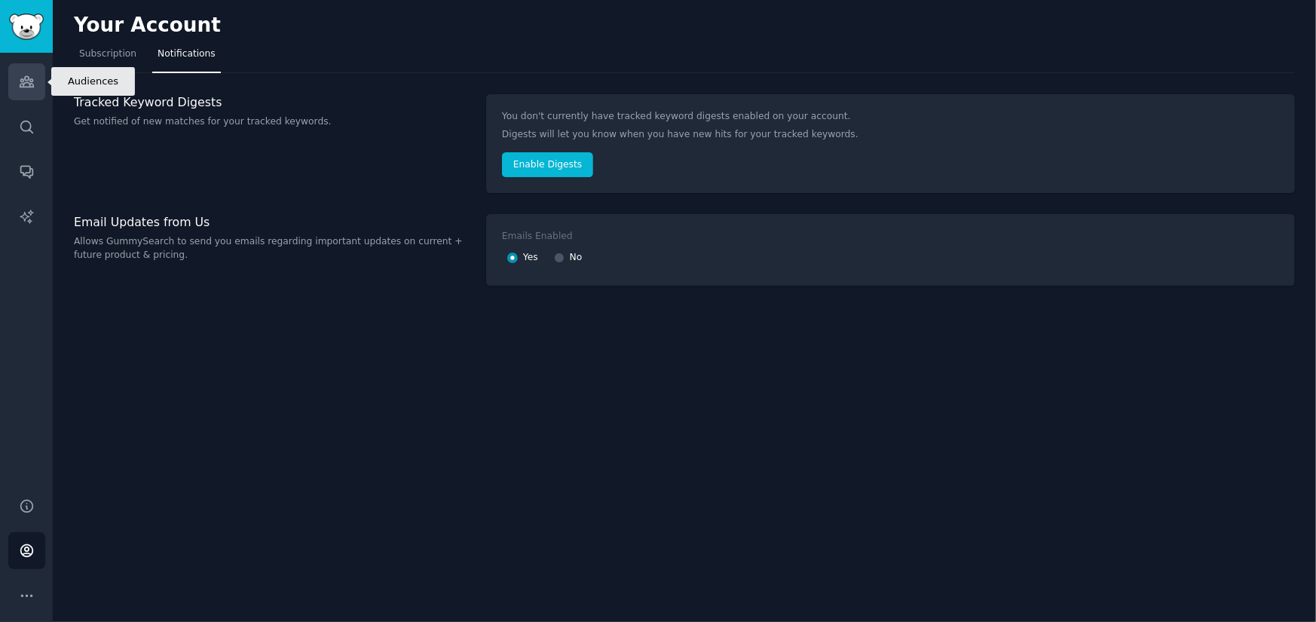
click at [15, 84] on link "Audiences" at bounding box center [26, 81] width 37 height 37
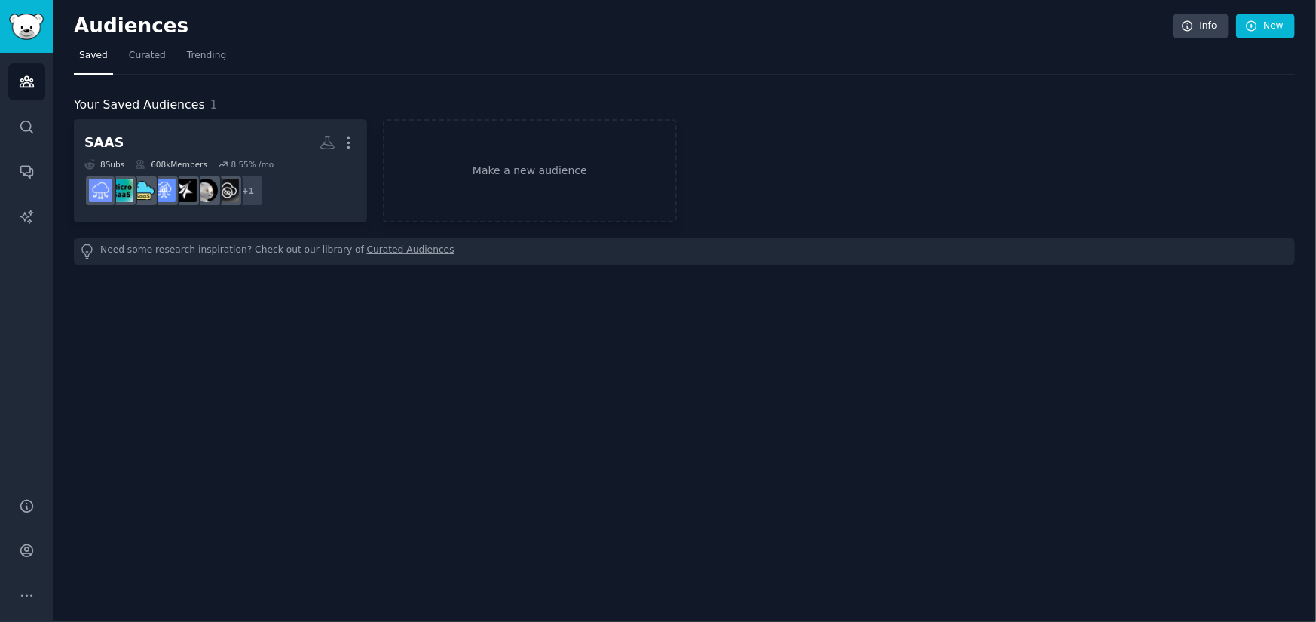
click at [173, 57] on nav "Saved Curated Trending" at bounding box center [684, 59] width 1221 height 31
click at [206, 50] on span "Trending" at bounding box center [206, 56] width 39 height 14
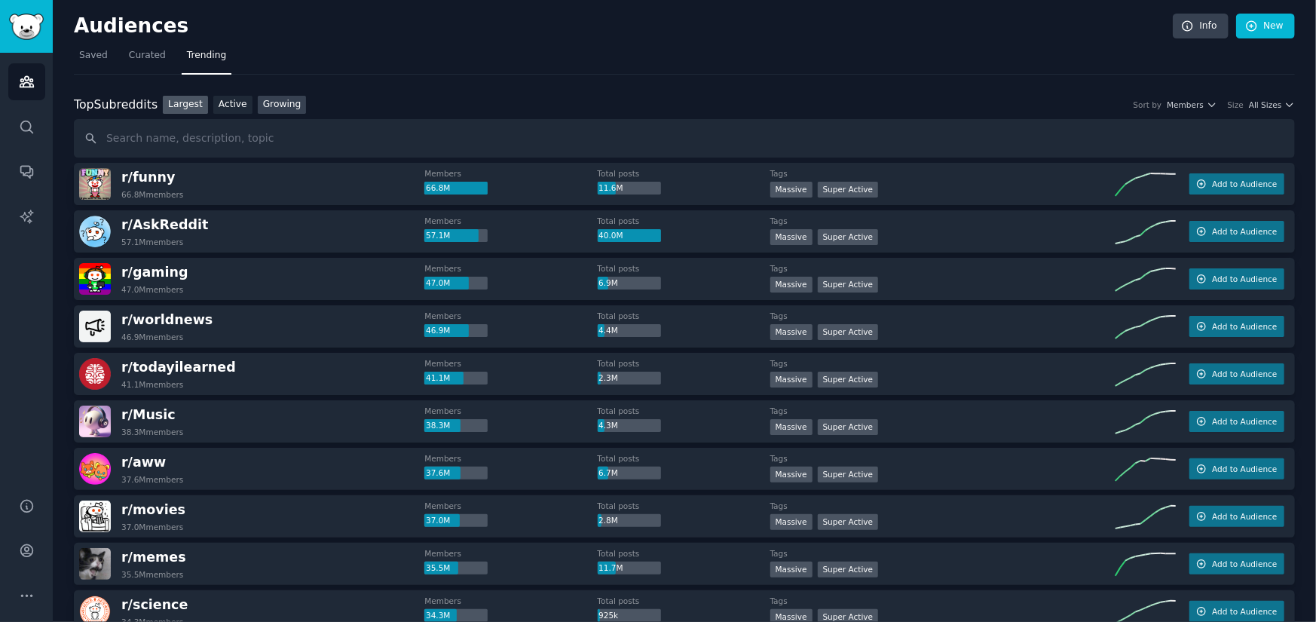
click at [267, 105] on link "Growing" at bounding box center [282, 105] width 49 height 19
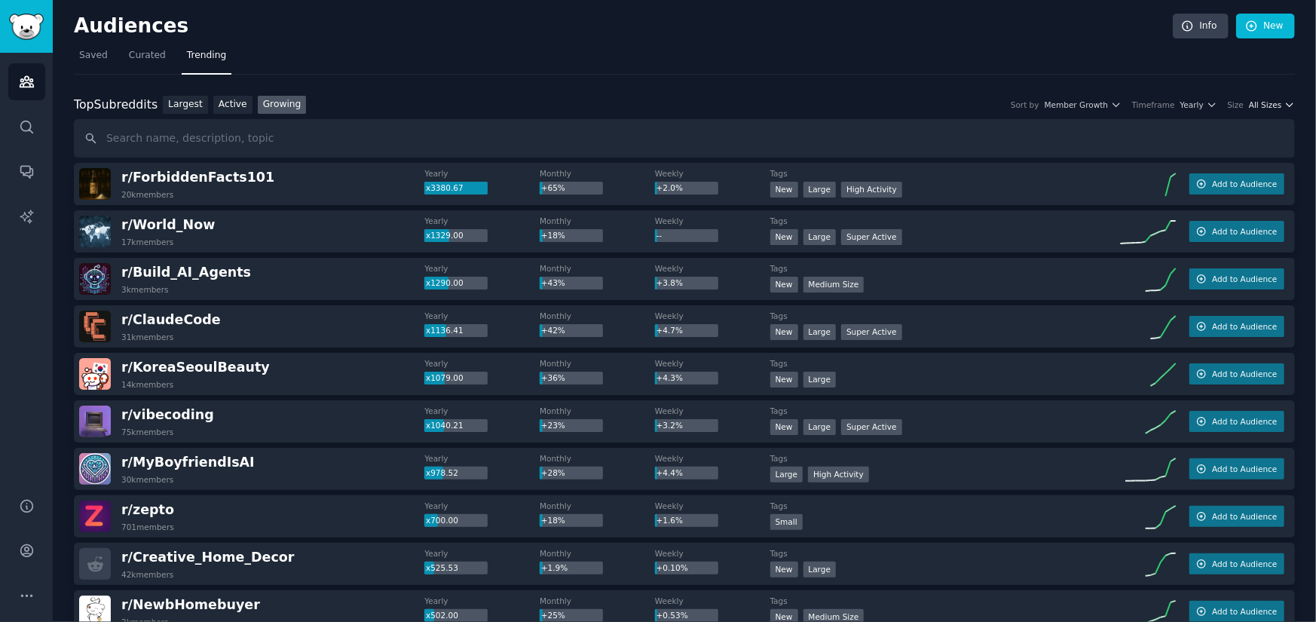
click at [1284, 102] on icon "button" at bounding box center [1289, 104] width 11 height 11
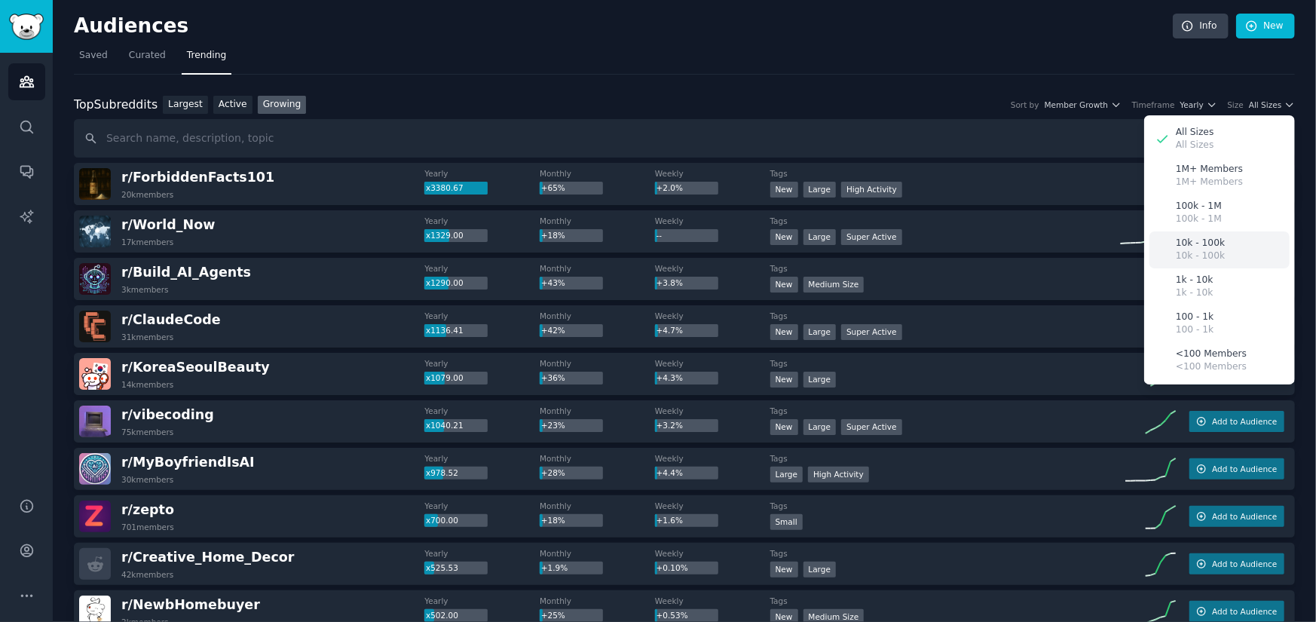
click at [1189, 241] on p "10k - 100k" at bounding box center [1199, 244] width 49 height 14
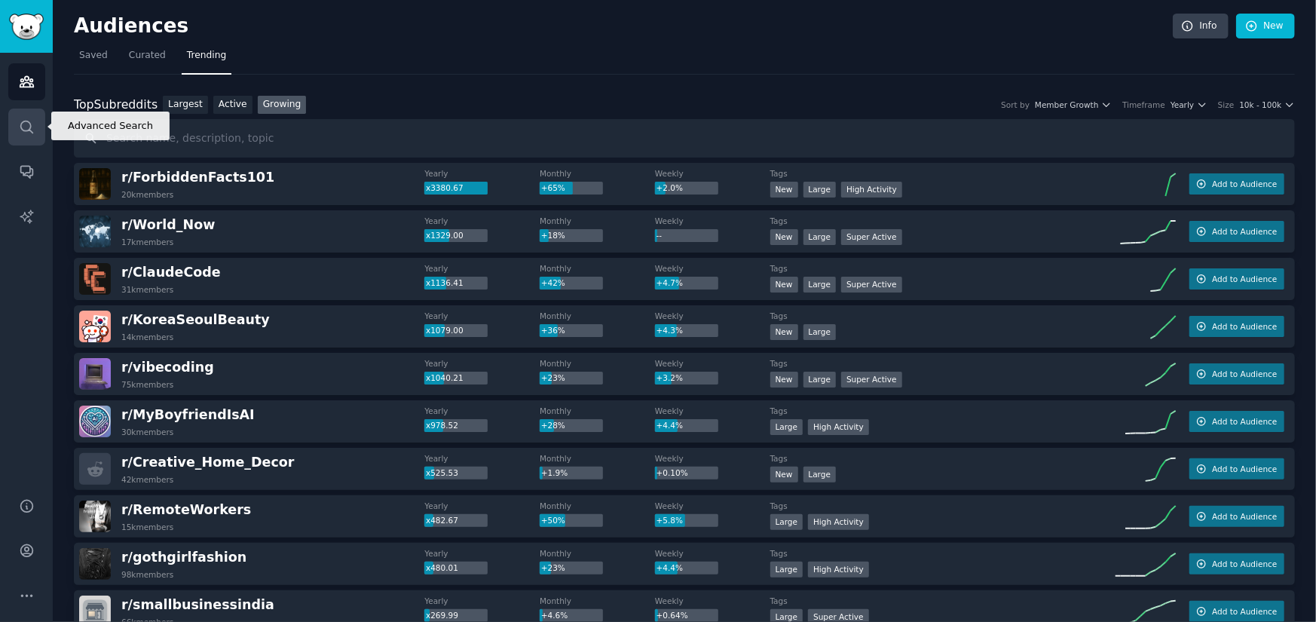
click at [26, 127] on icon "Sidebar" at bounding box center [27, 127] width 16 height 16
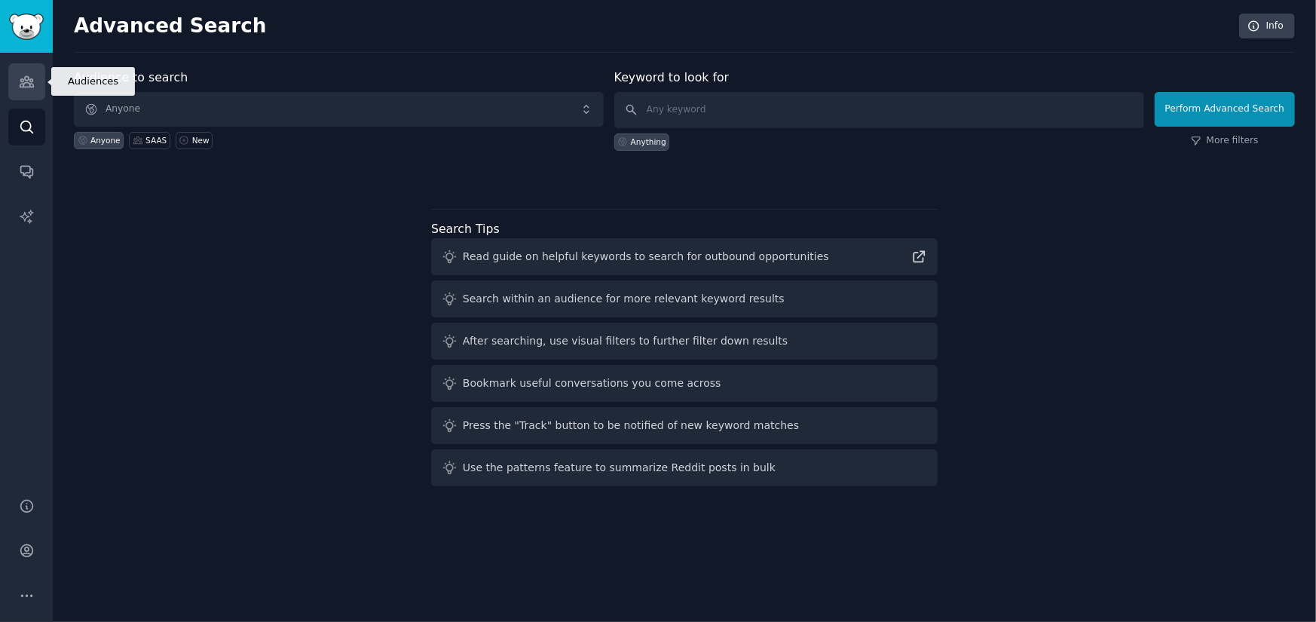
click at [25, 89] on link "Audiences" at bounding box center [26, 81] width 37 height 37
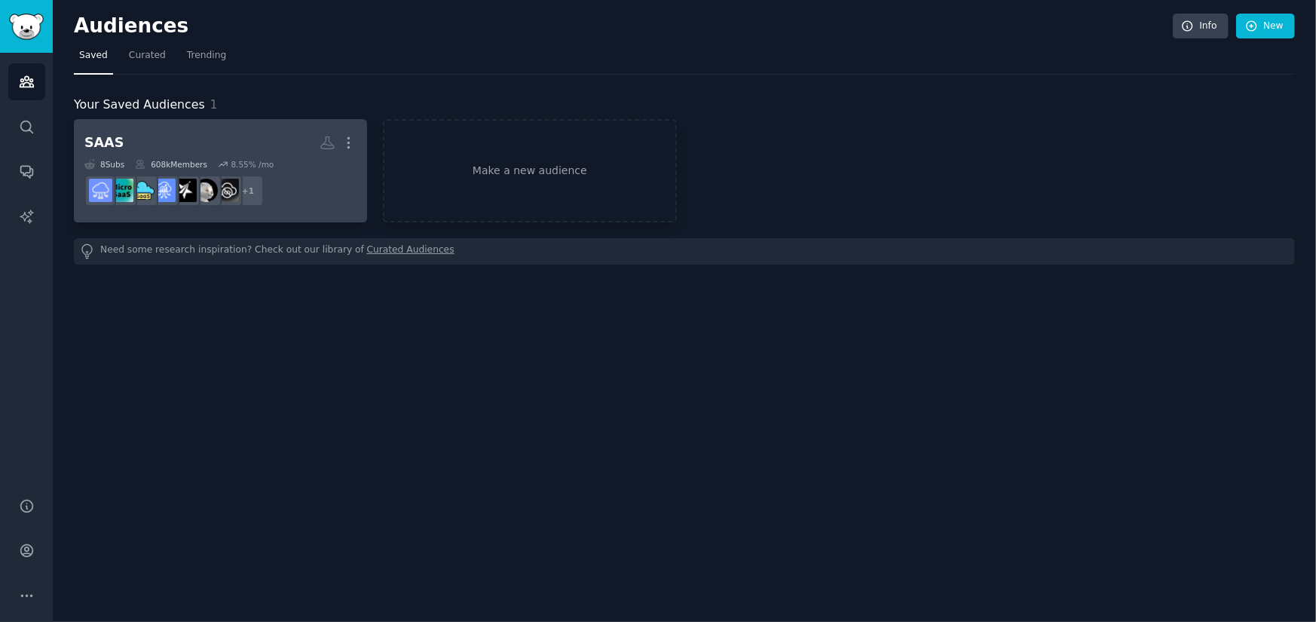
click at [187, 143] on h2 "SAAS More" at bounding box center [220, 143] width 272 height 26
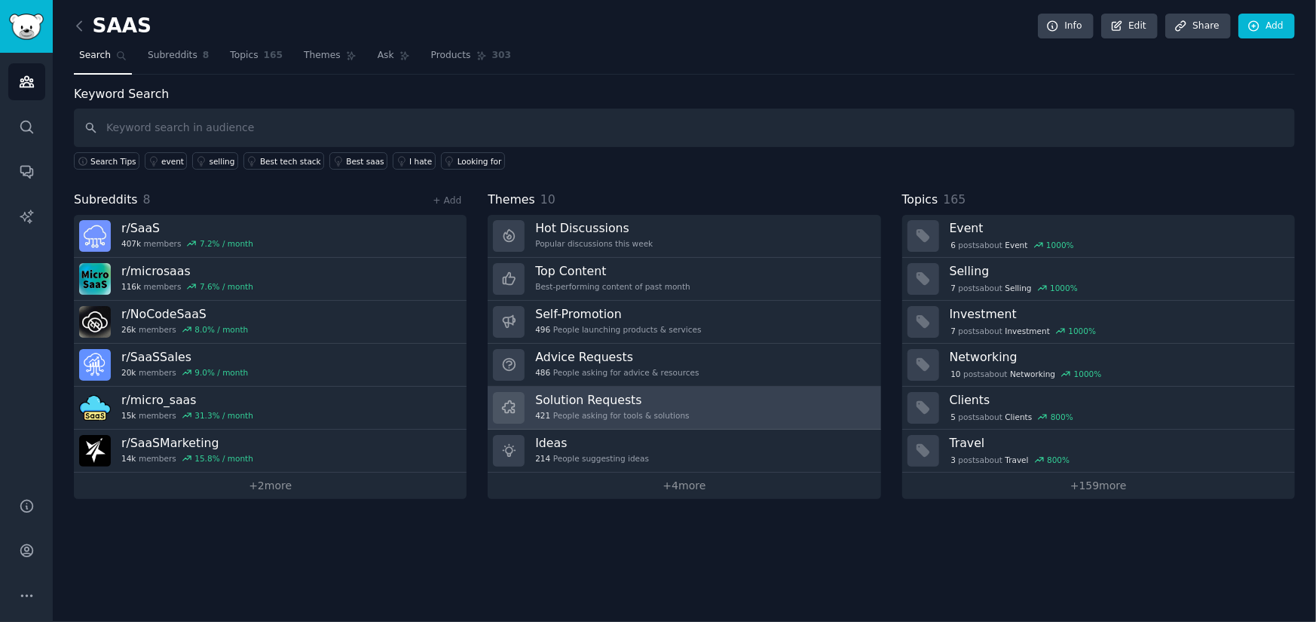
click at [641, 410] on div "421 People asking for tools & solutions" at bounding box center [612, 415] width 154 height 11
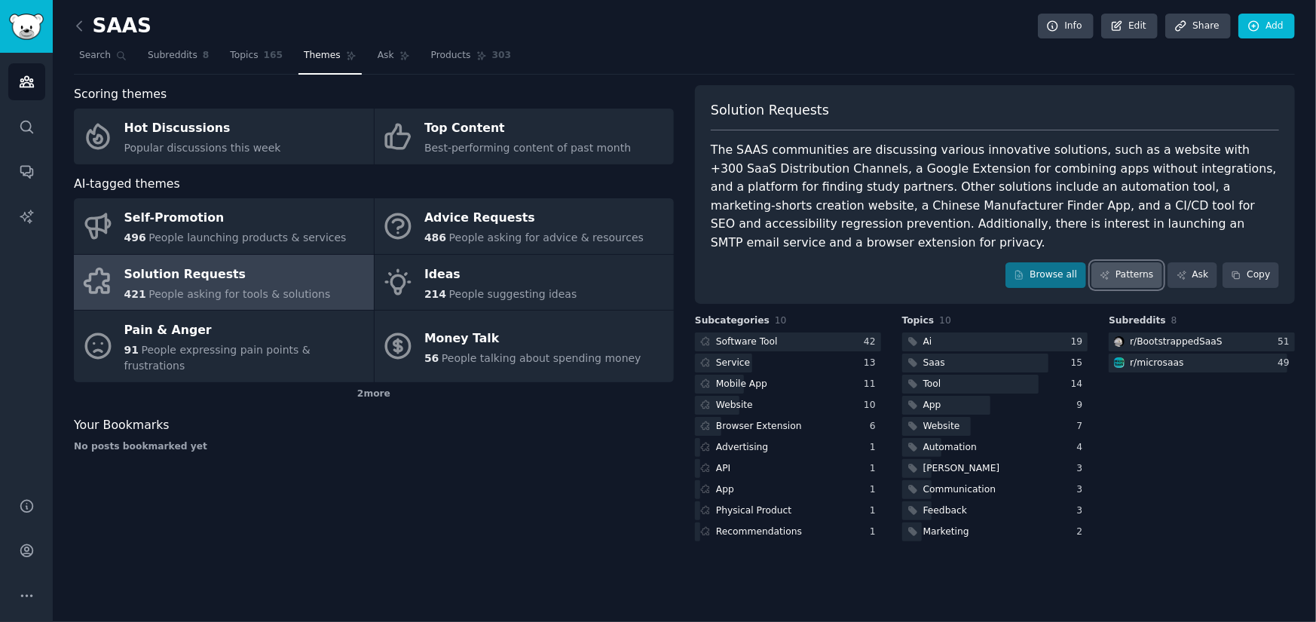
click at [1130, 262] on link "Patterns" at bounding box center [1126, 275] width 71 height 26
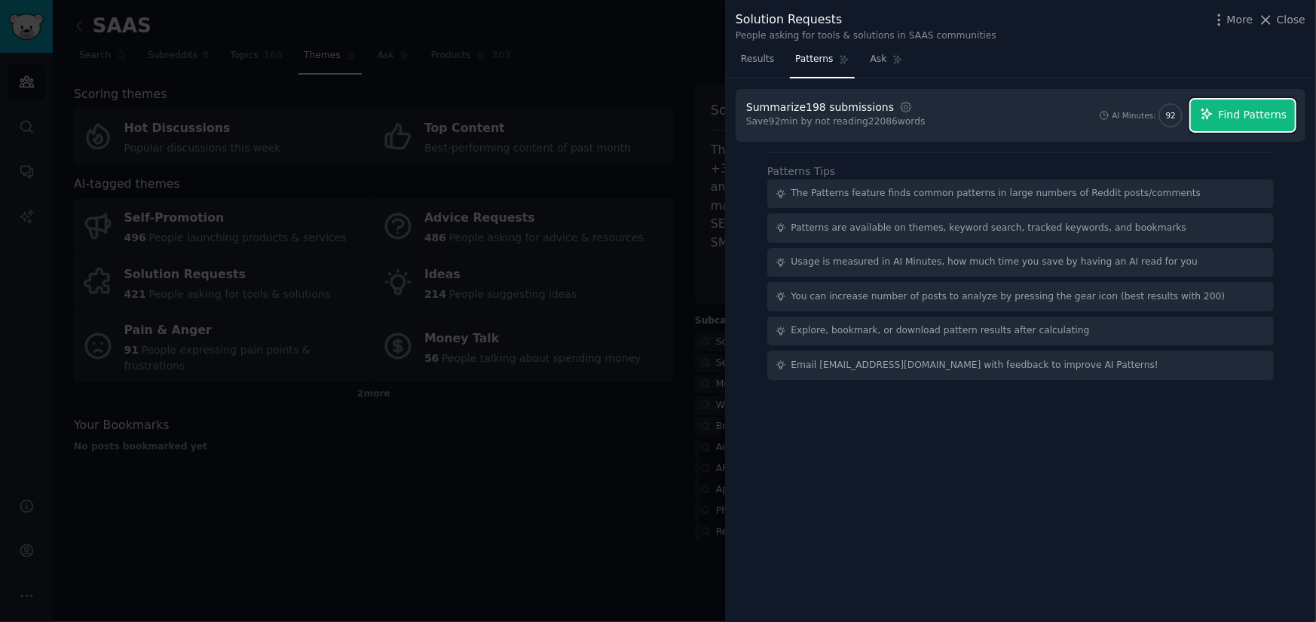
click at [1228, 112] on span "Find Patterns" at bounding box center [1252, 115] width 69 height 16
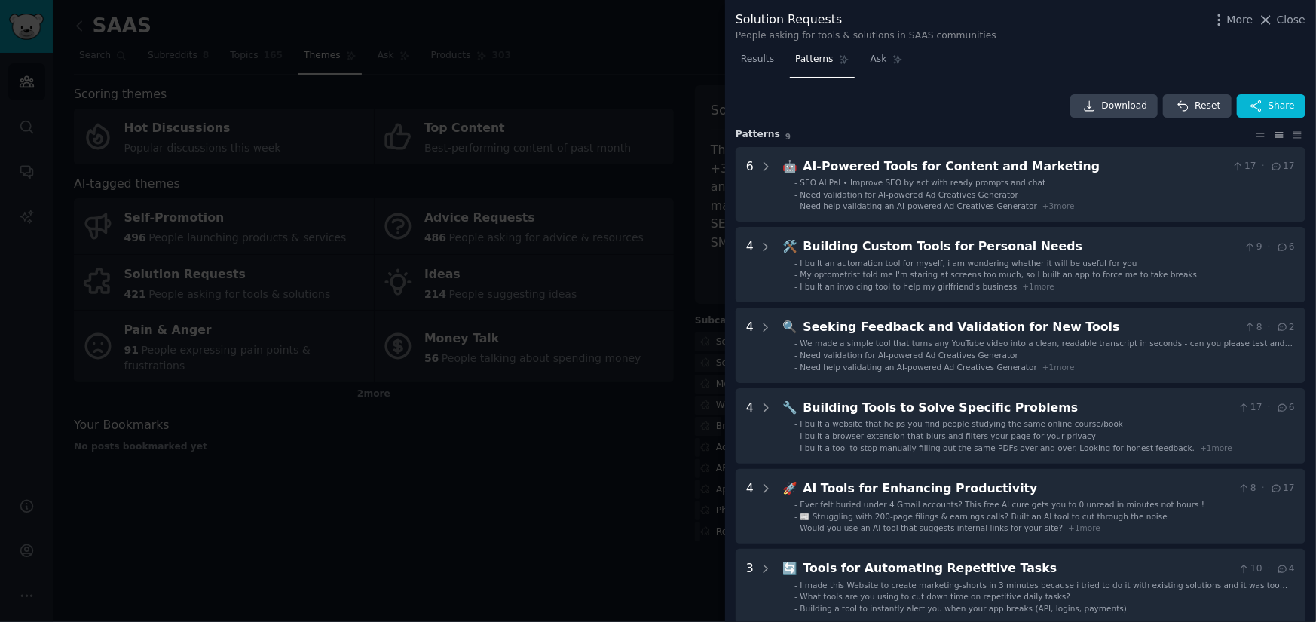
click at [632, 38] on div at bounding box center [658, 311] width 1316 height 622
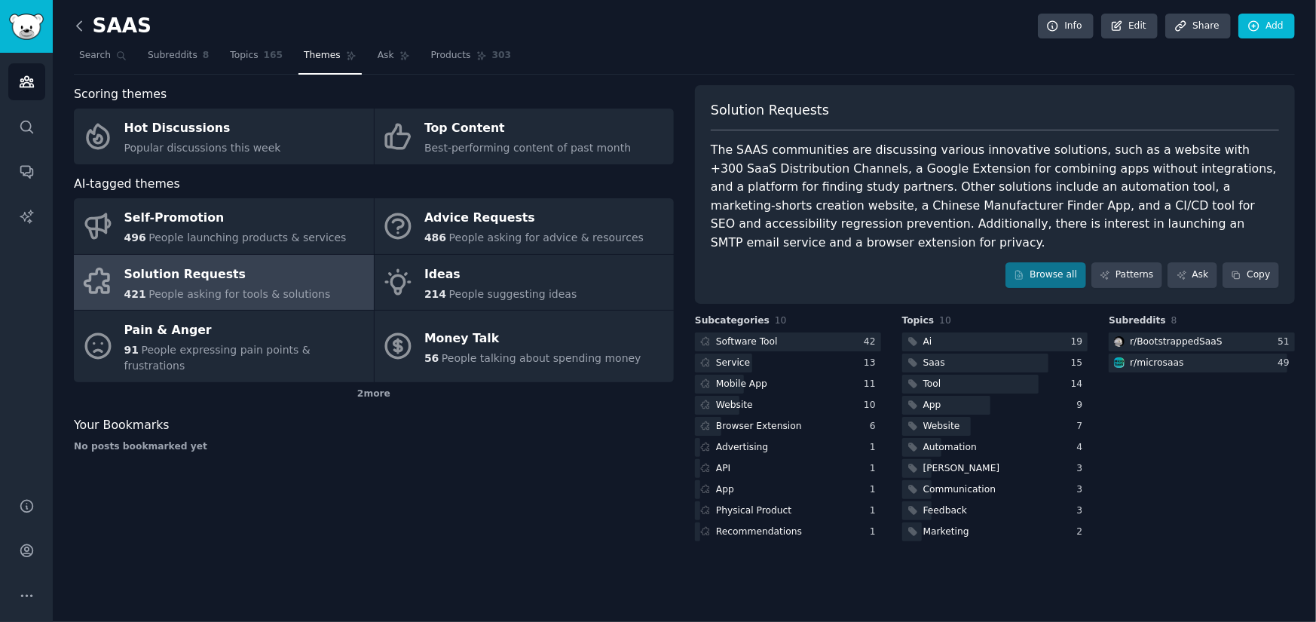
click at [81, 25] on icon at bounding box center [80, 26] width 16 height 16
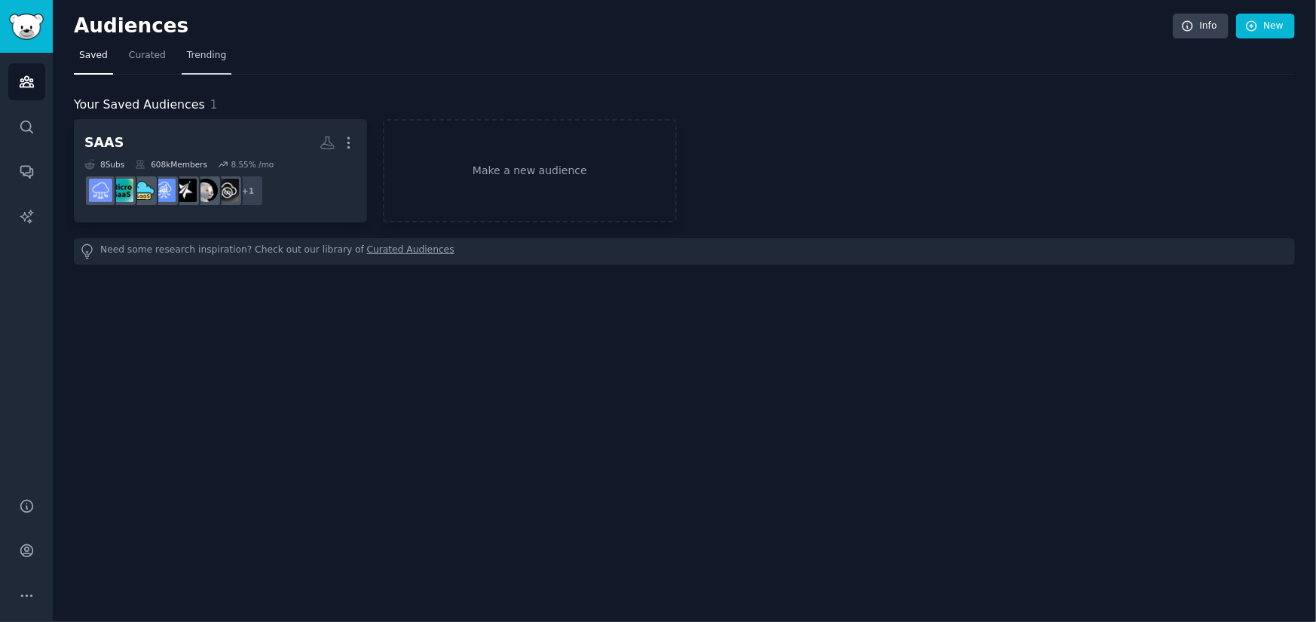
click at [211, 61] on span "Trending" at bounding box center [206, 56] width 39 height 14
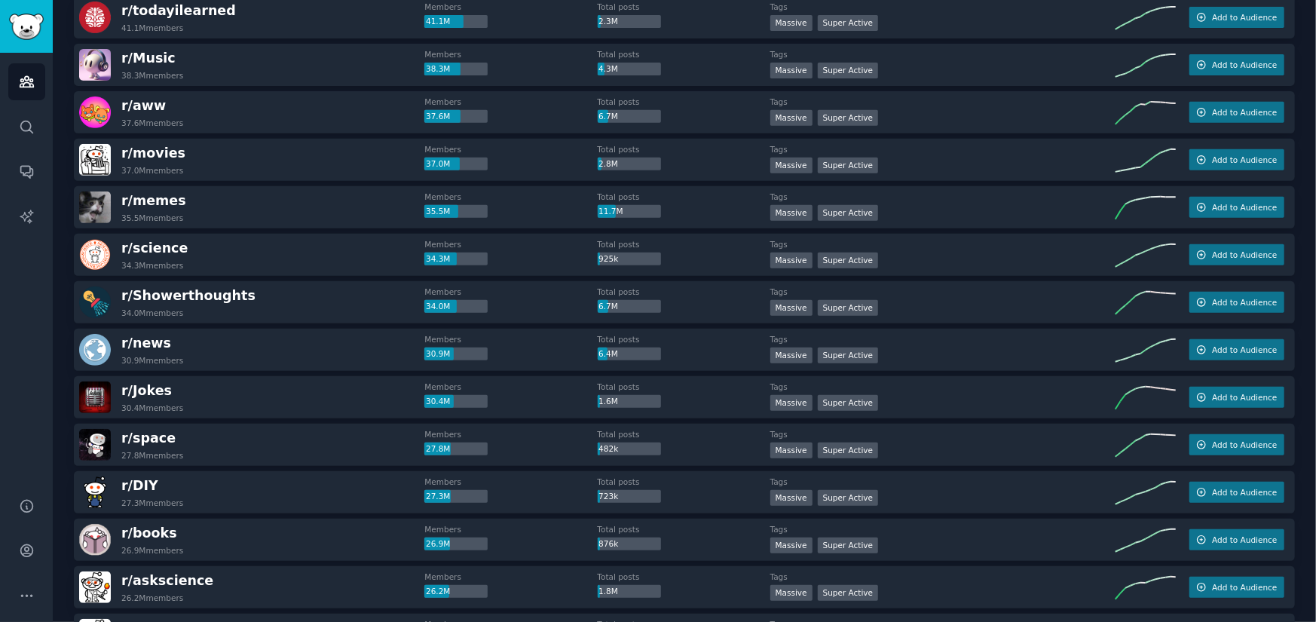
scroll to position [452, 0]
